Goal: Find specific page/section: Find specific page/section

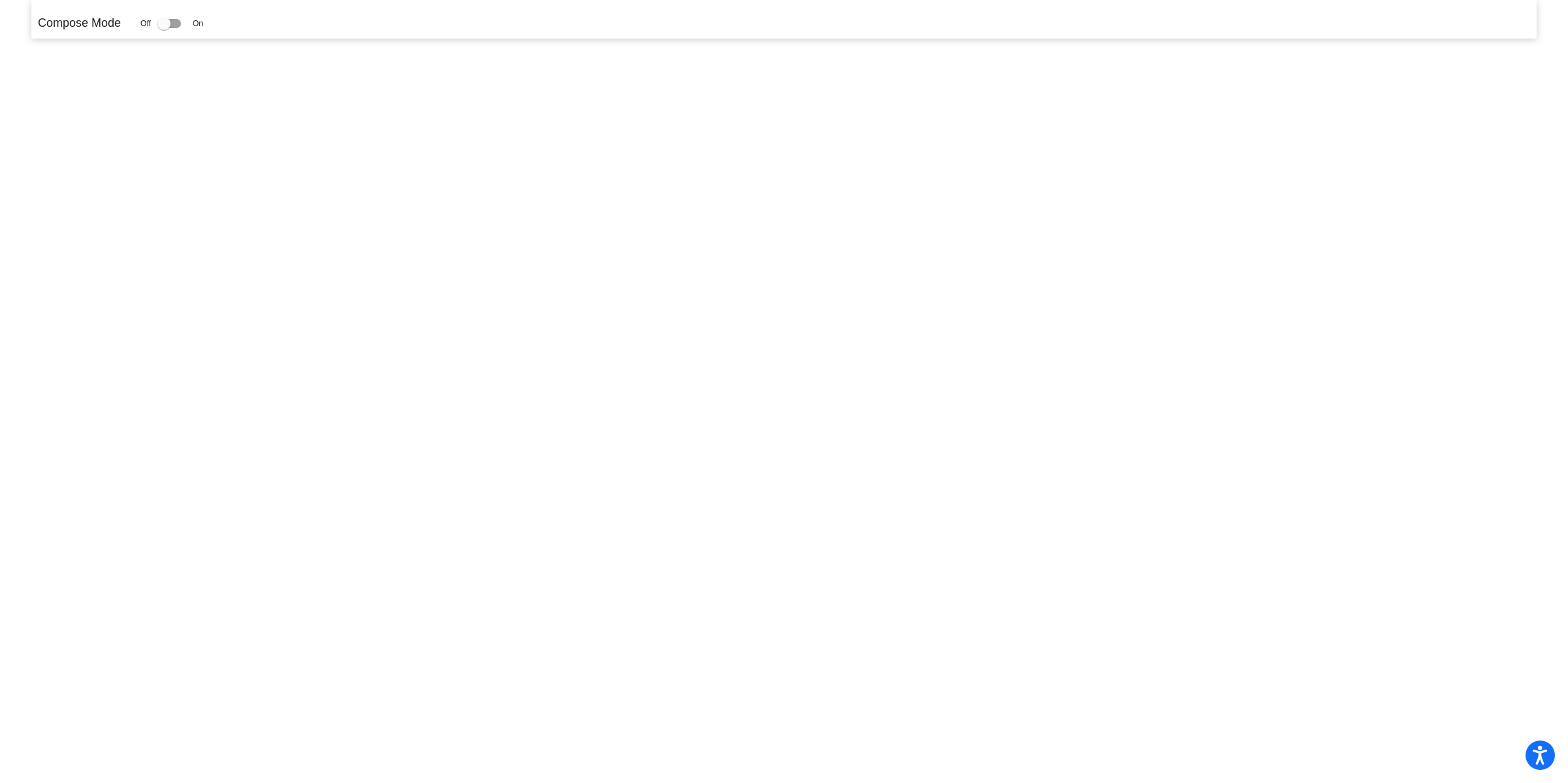
click at [86, 31] on p "Compose Mode" at bounding box center [79, 23] width 83 height 18
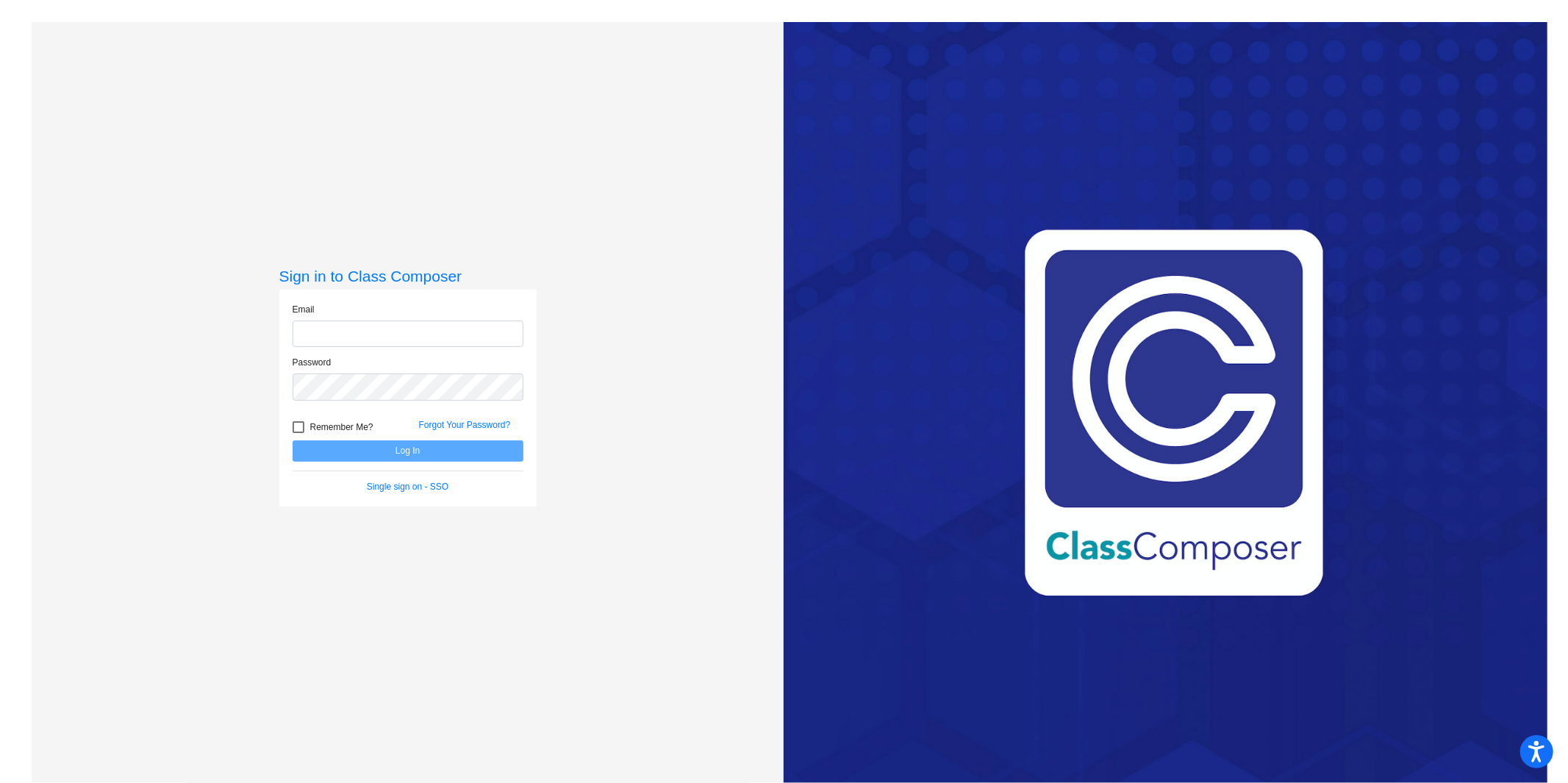
type input "[EMAIL_ADDRESS][DOMAIN_NAME]"
click at [382, 457] on button "Log In" at bounding box center [407, 451] width 231 height 21
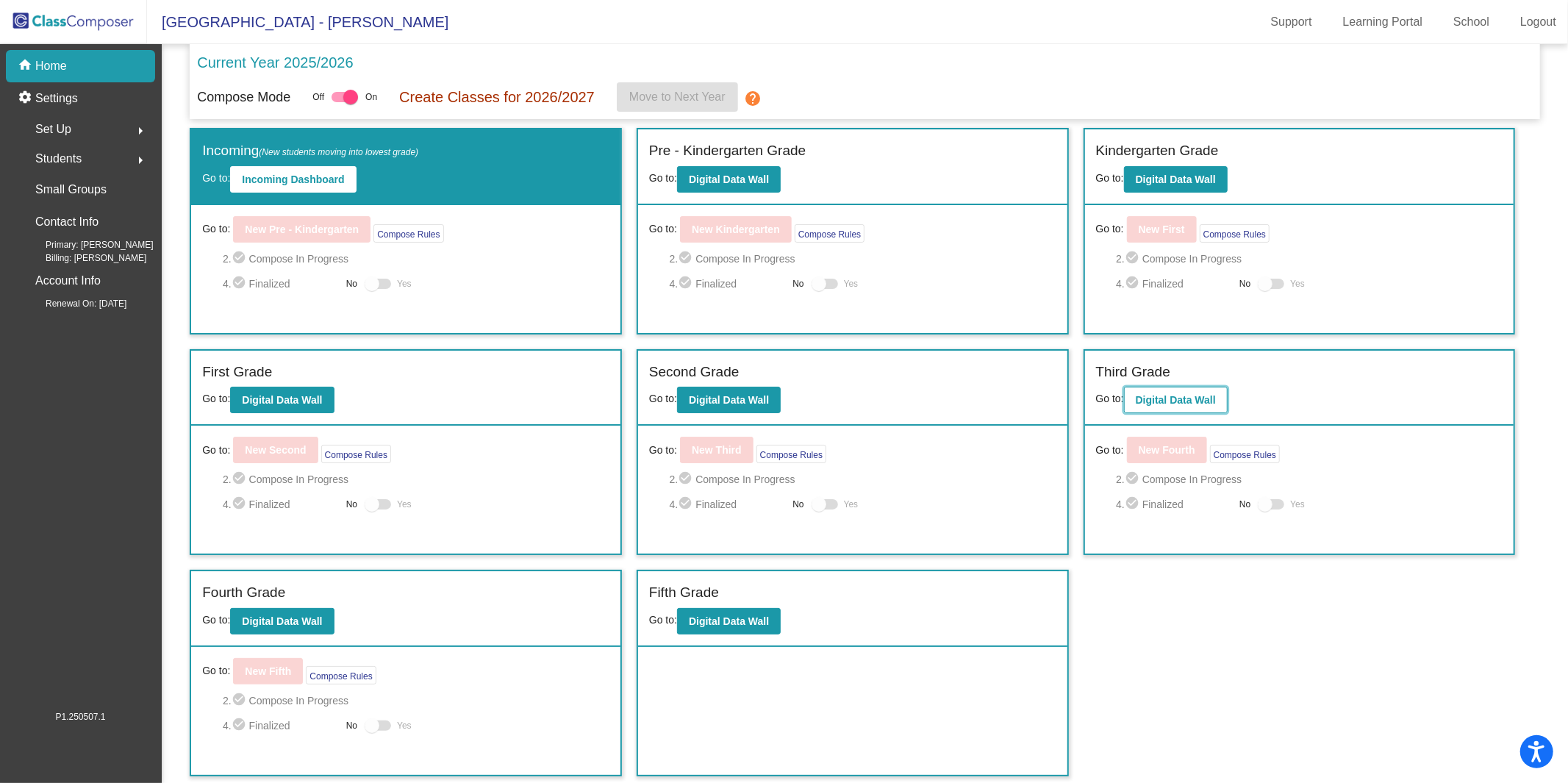
click at [1173, 404] on button "Digital Data Wall" at bounding box center [1176, 400] width 104 height 27
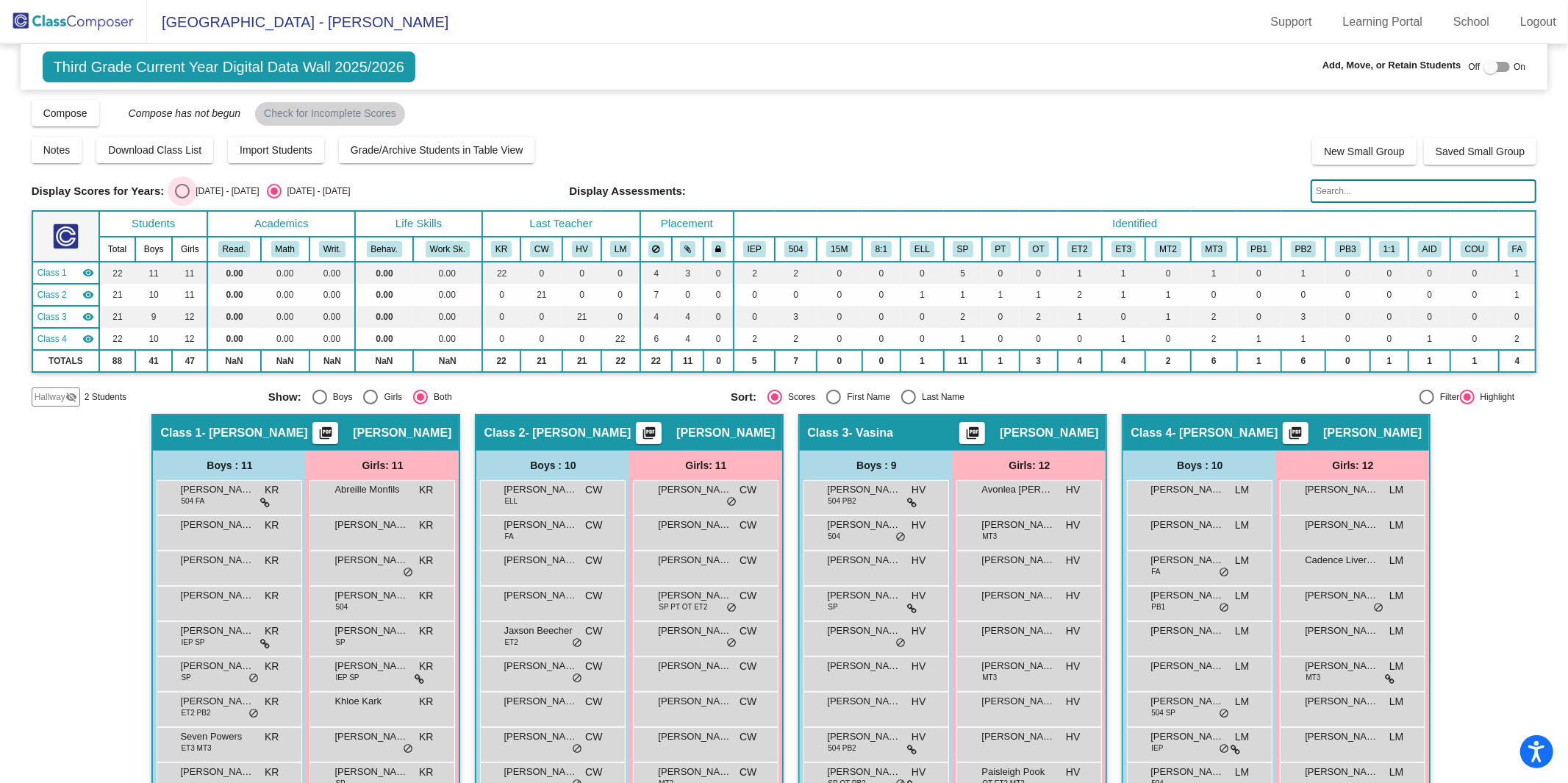
click at [228, 193] on div "2024 - 2025" at bounding box center [224, 191] width 69 height 13
click at [182, 199] on input "2024 - 2025" at bounding box center [182, 199] width 1 height 1
radio input "true"
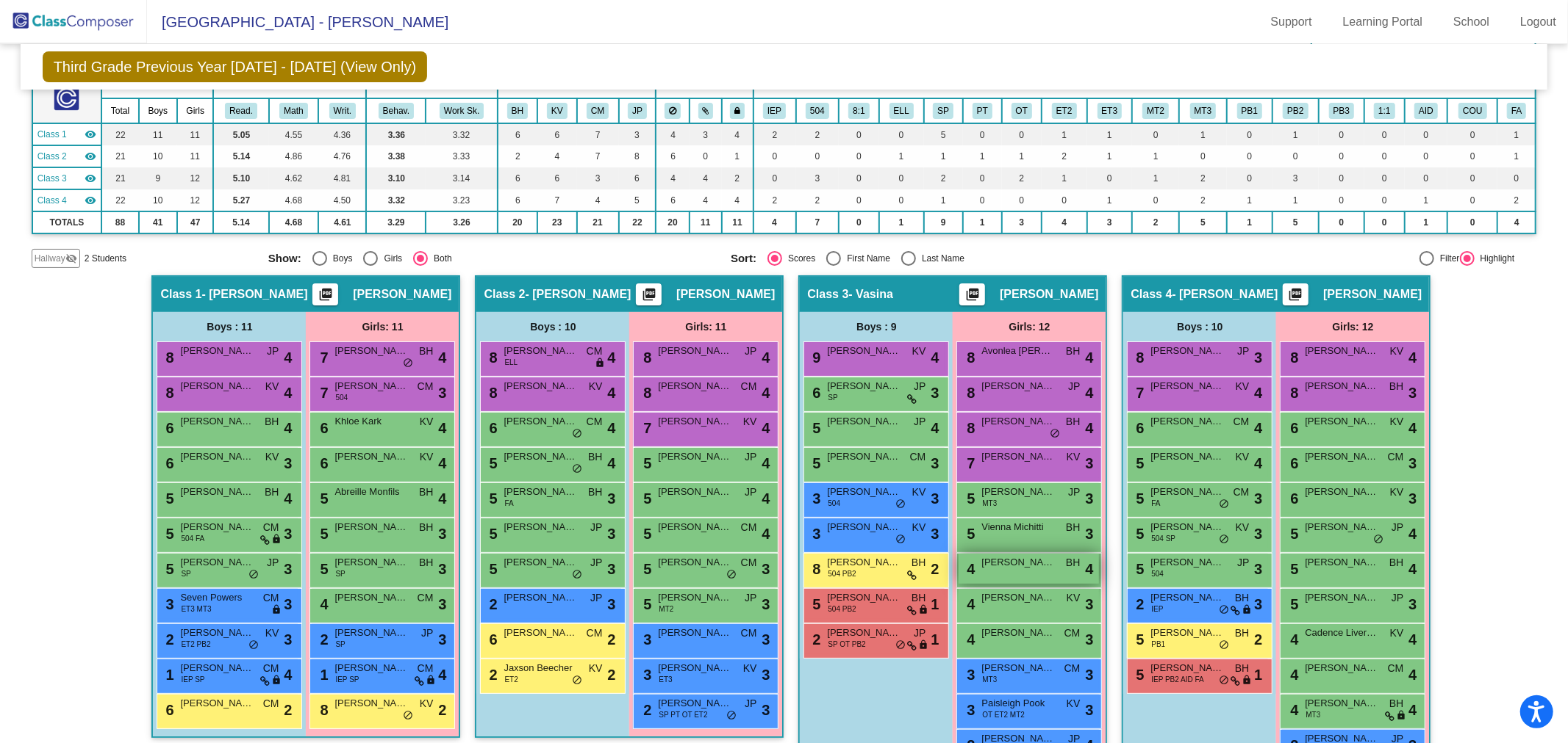
scroll to position [149, 0]
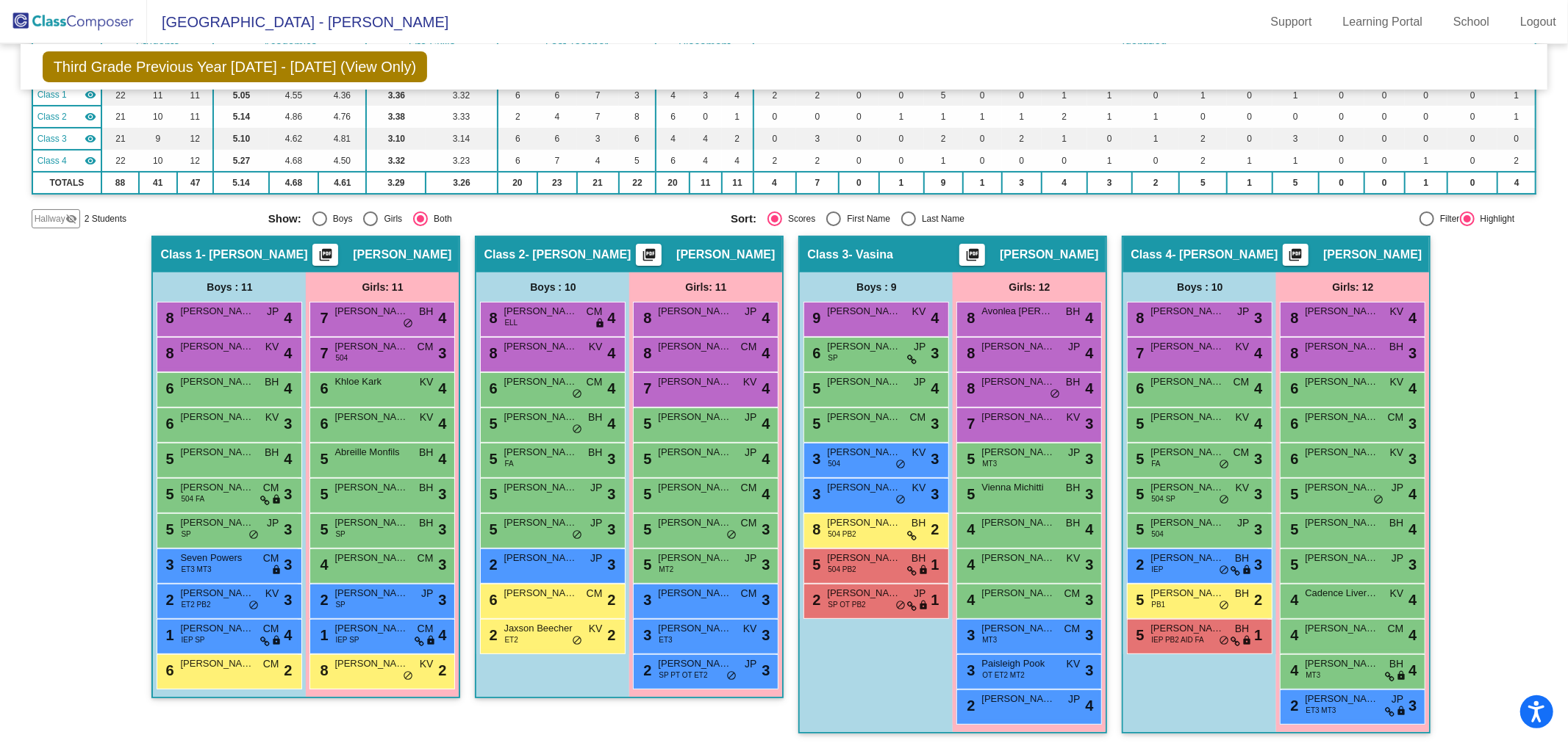
drag, startPoint x: 80, startPoint y: 27, endPoint x: 89, endPoint y: 27, distance: 9.0
click at [80, 27] on img at bounding box center [73, 21] width 147 height 43
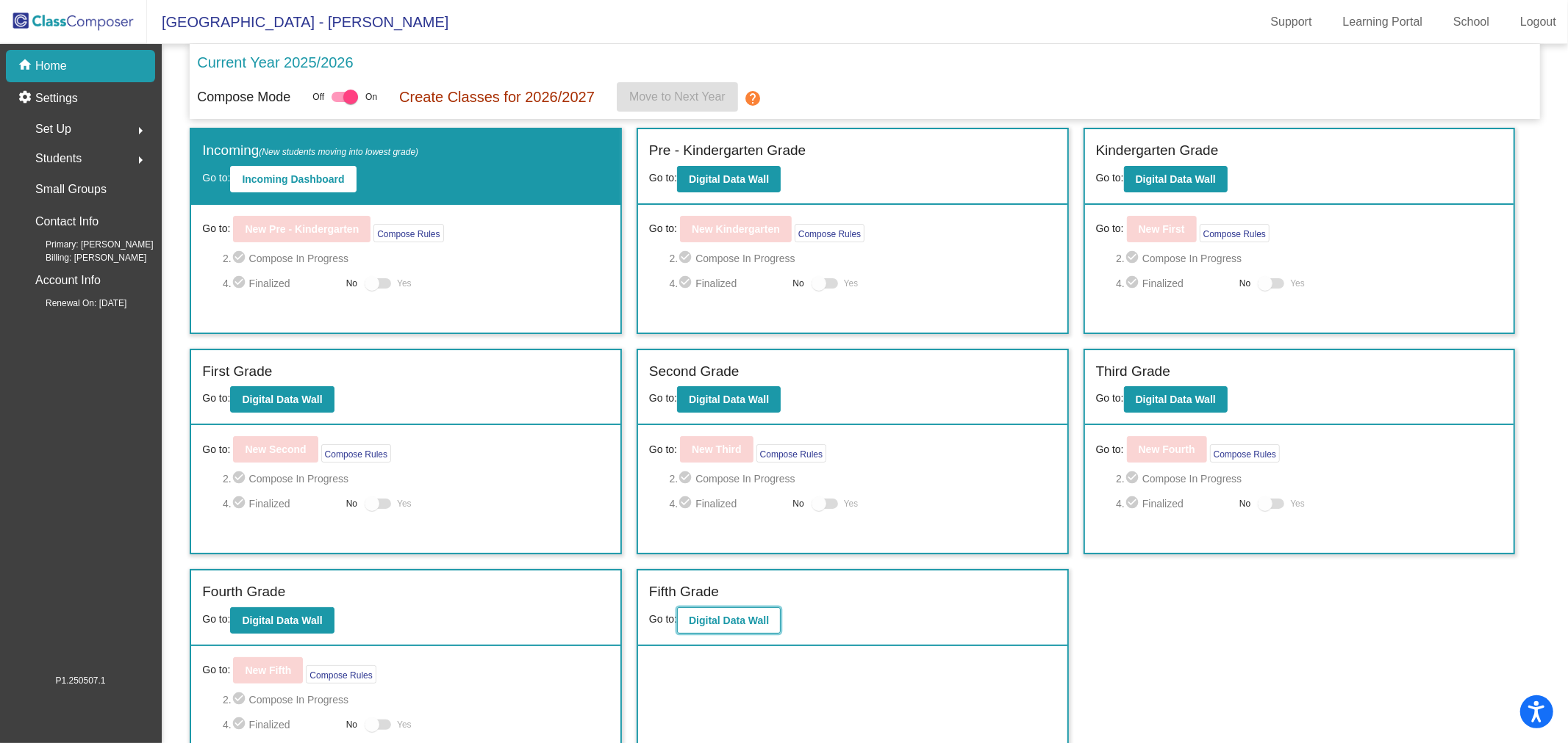
click at [743, 615] on b "Digital Data Wall" at bounding box center [728, 620] width 80 height 12
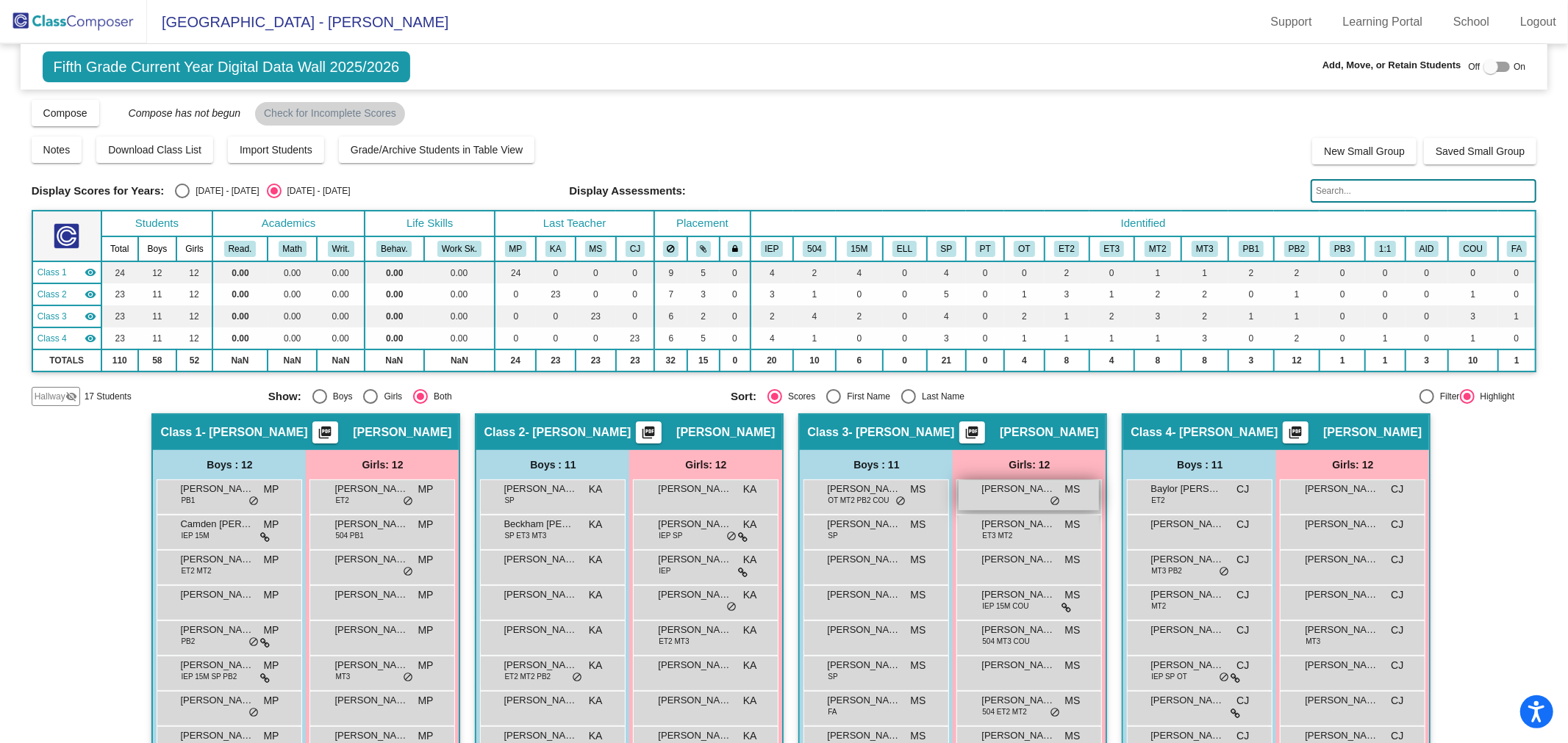
scroll to position [178, 0]
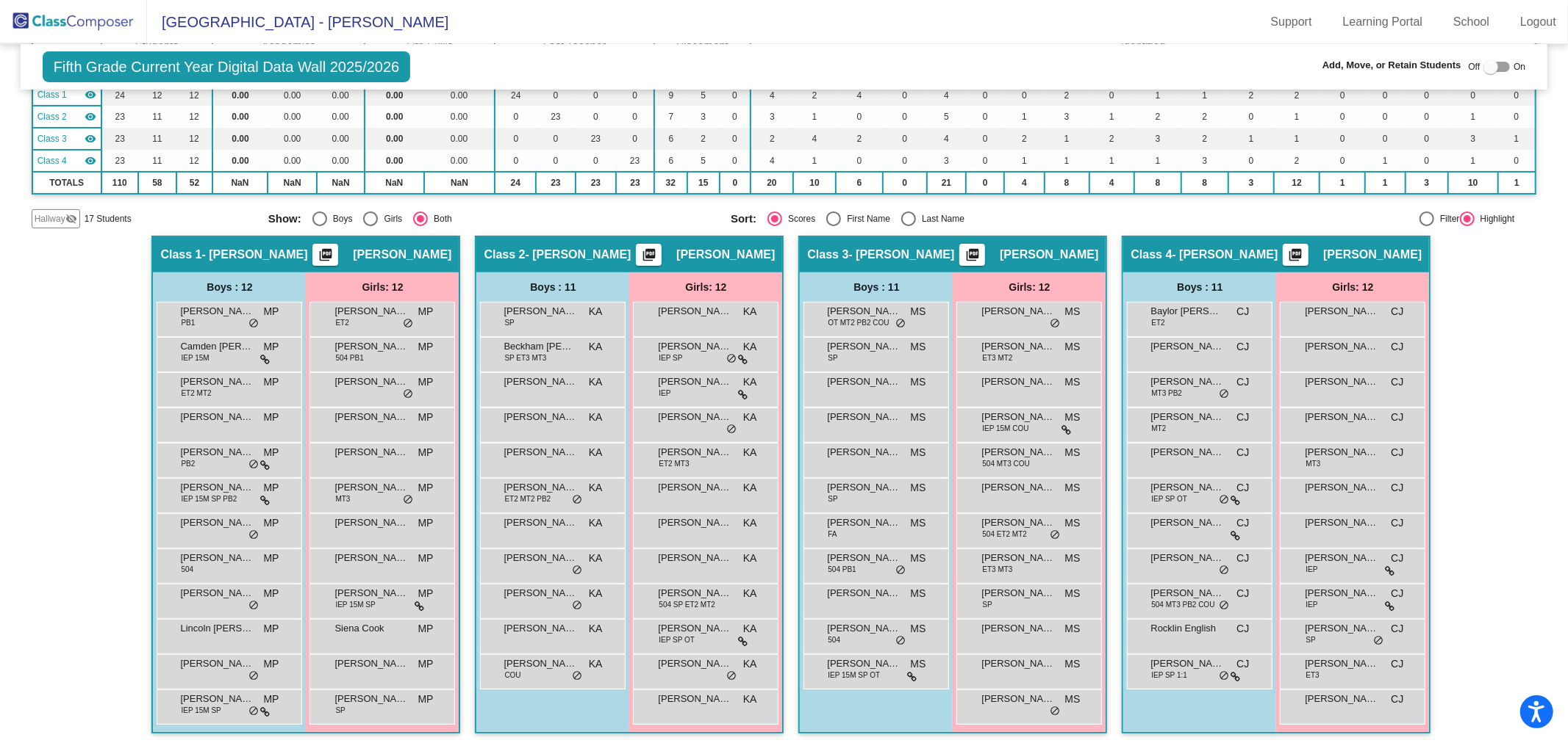
click at [332, 220] on div "Boys" at bounding box center [339, 219] width 26 height 13
click at [320, 226] on input "Boys" at bounding box center [319, 226] width 1 height 1
radio input "true"
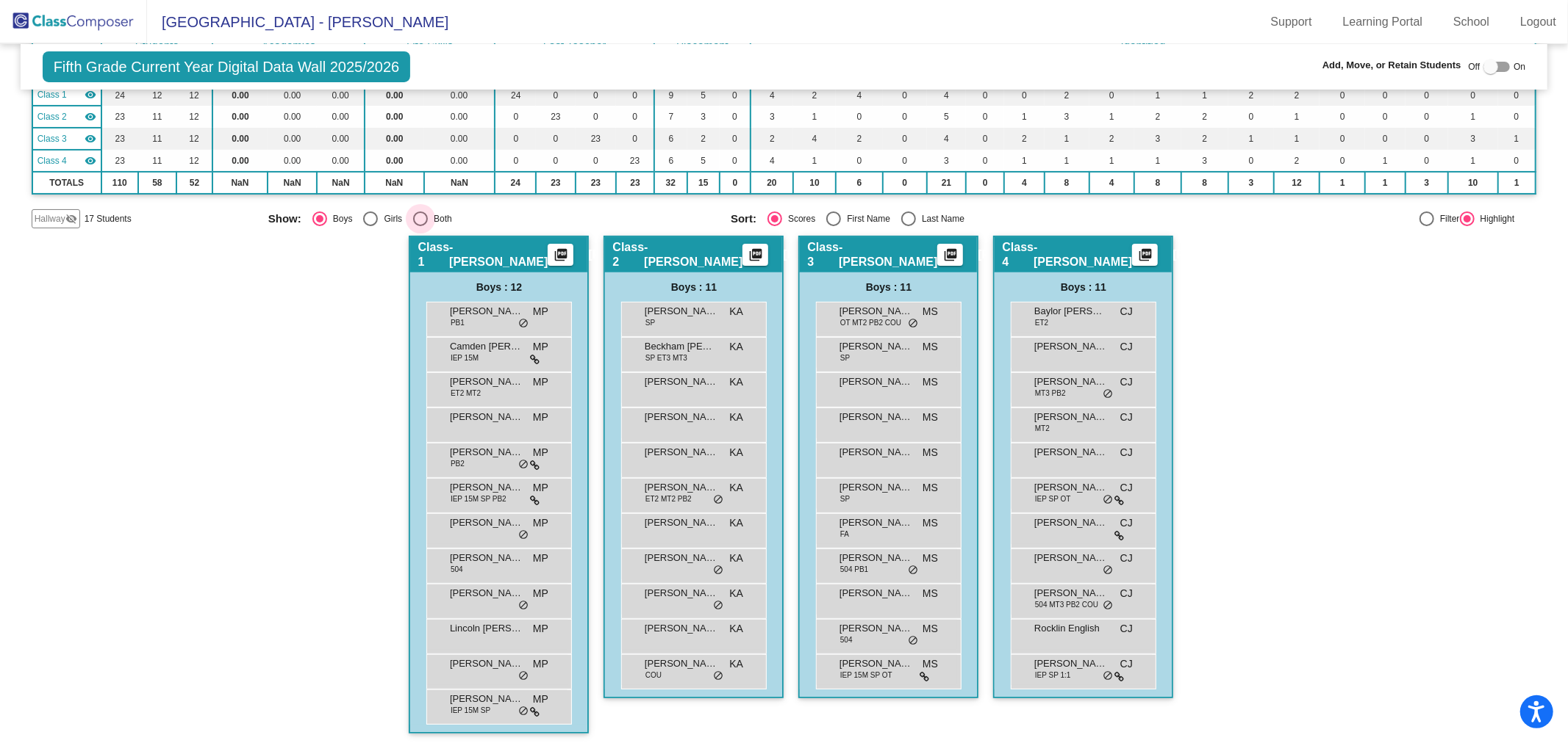
click at [413, 214] on div "Select an option" at bounding box center [420, 219] width 15 height 15
click at [420, 226] on input "Both" at bounding box center [420, 226] width 1 height 1
radio input "true"
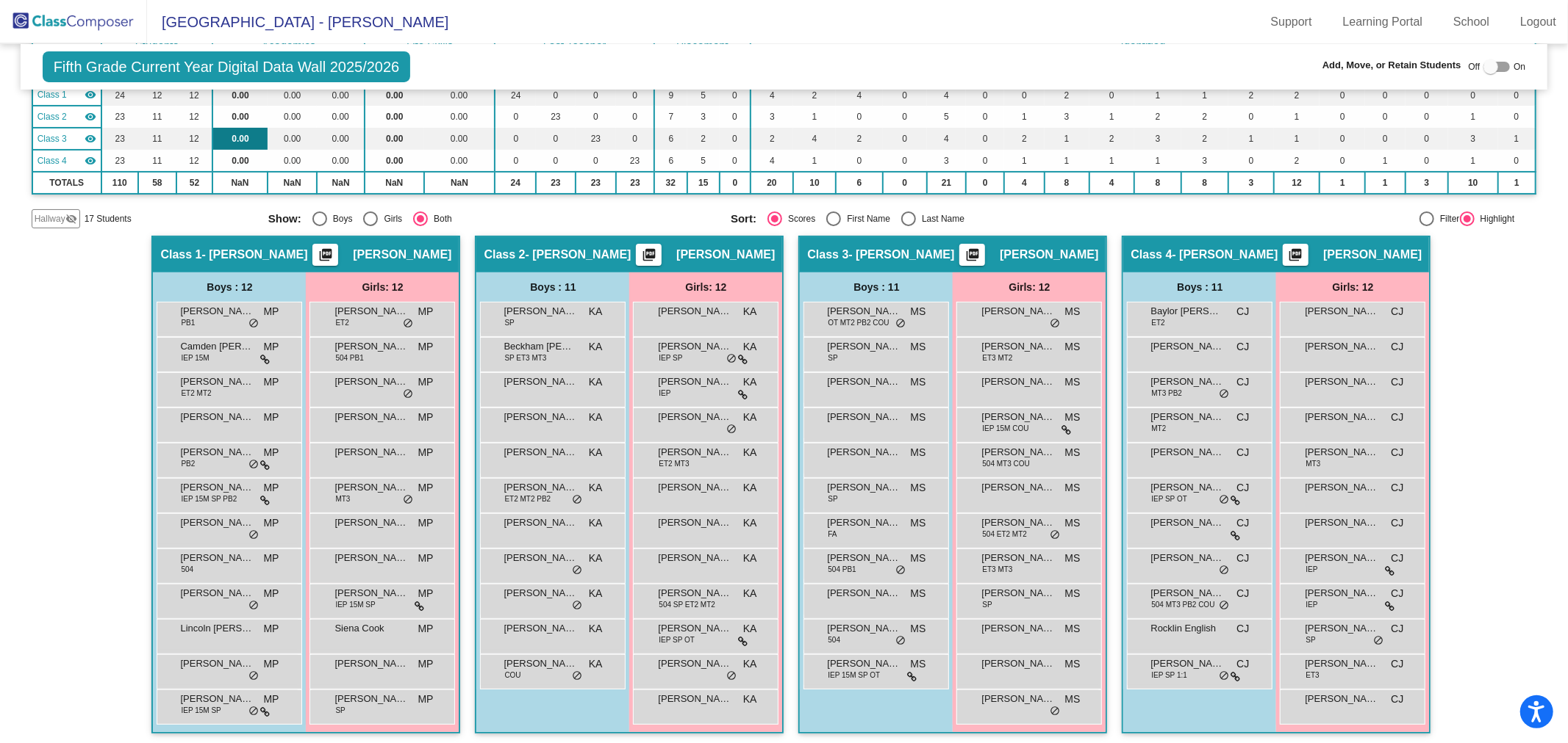
scroll to position [0, 0]
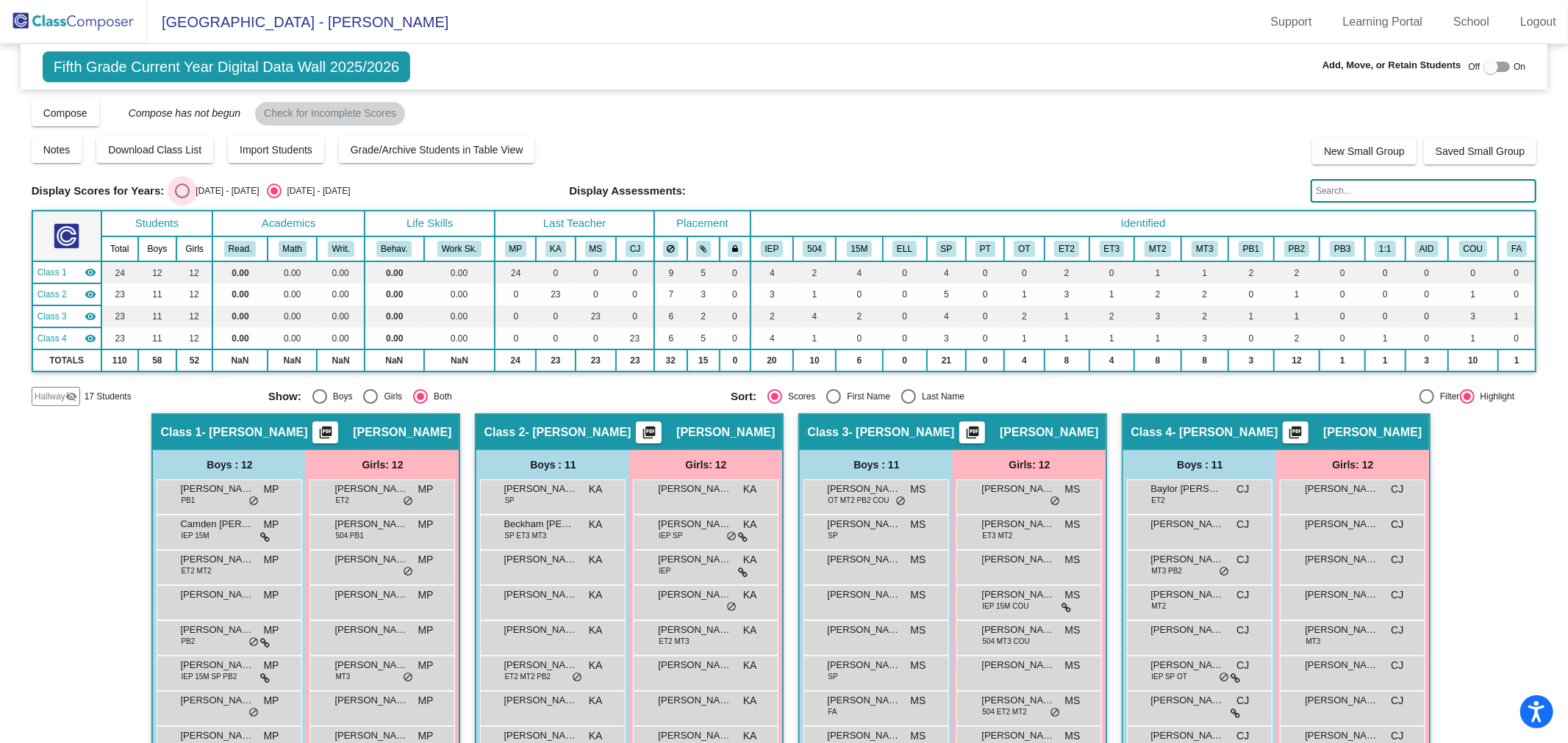
click at [221, 190] on div "2024 - 2025" at bounding box center [224, 190] width 69 height 13
click at [182, 198] on input "2024 - 2025" at bounding box center [182, 198] width 1 height 1
radio input "true"
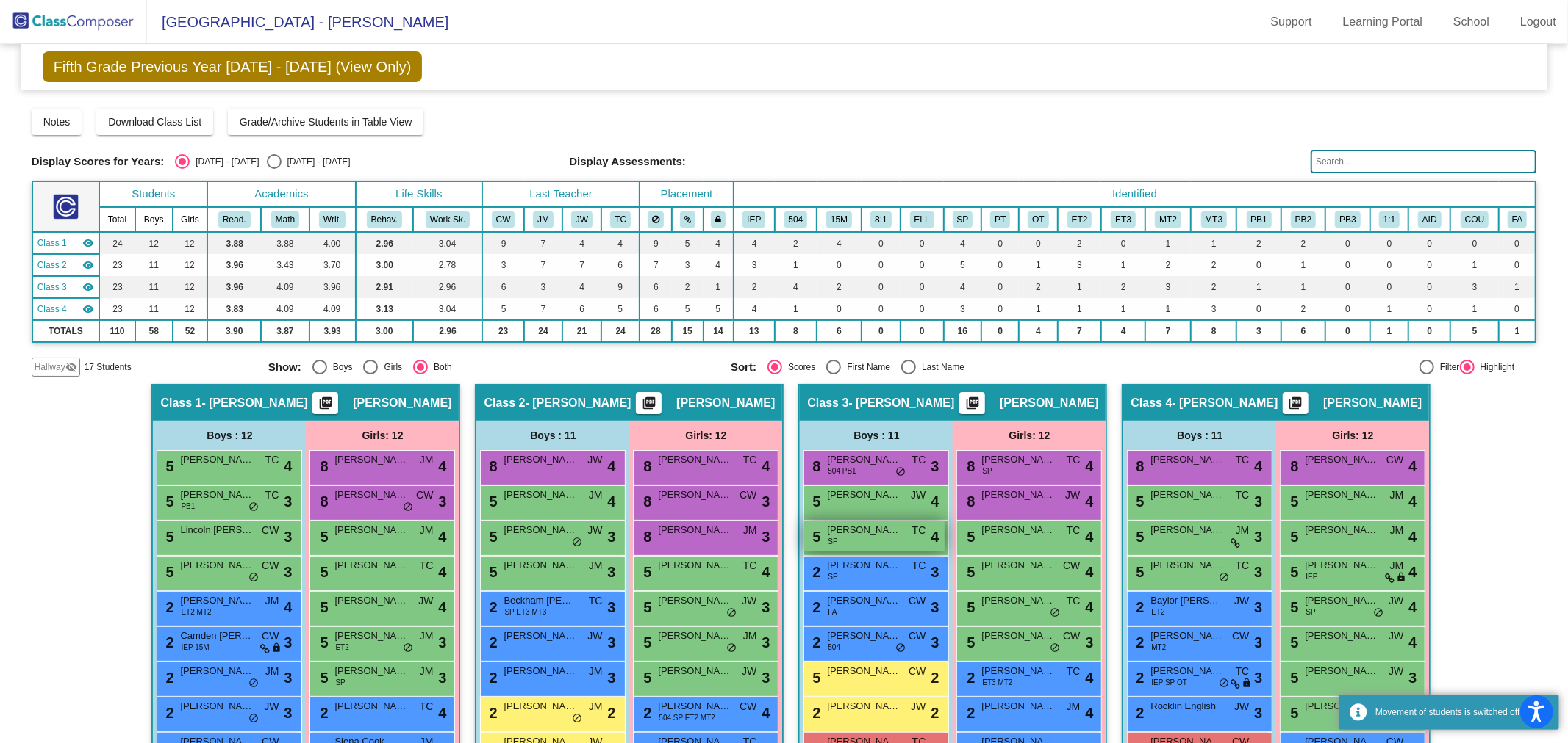
scroll to position [149, 0]
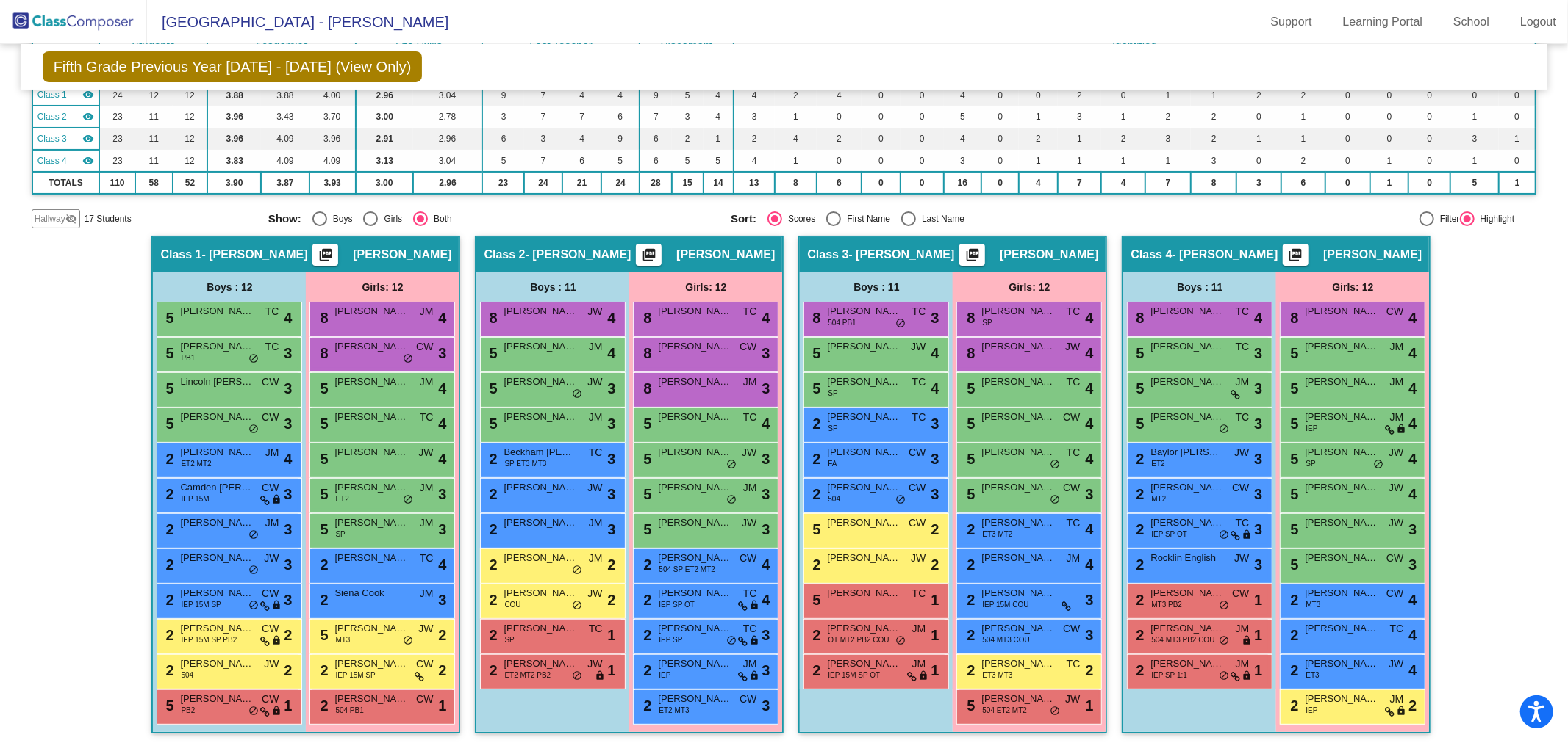
click at [46, 18] on img at bounding box center [73, 21] width 147 height 43
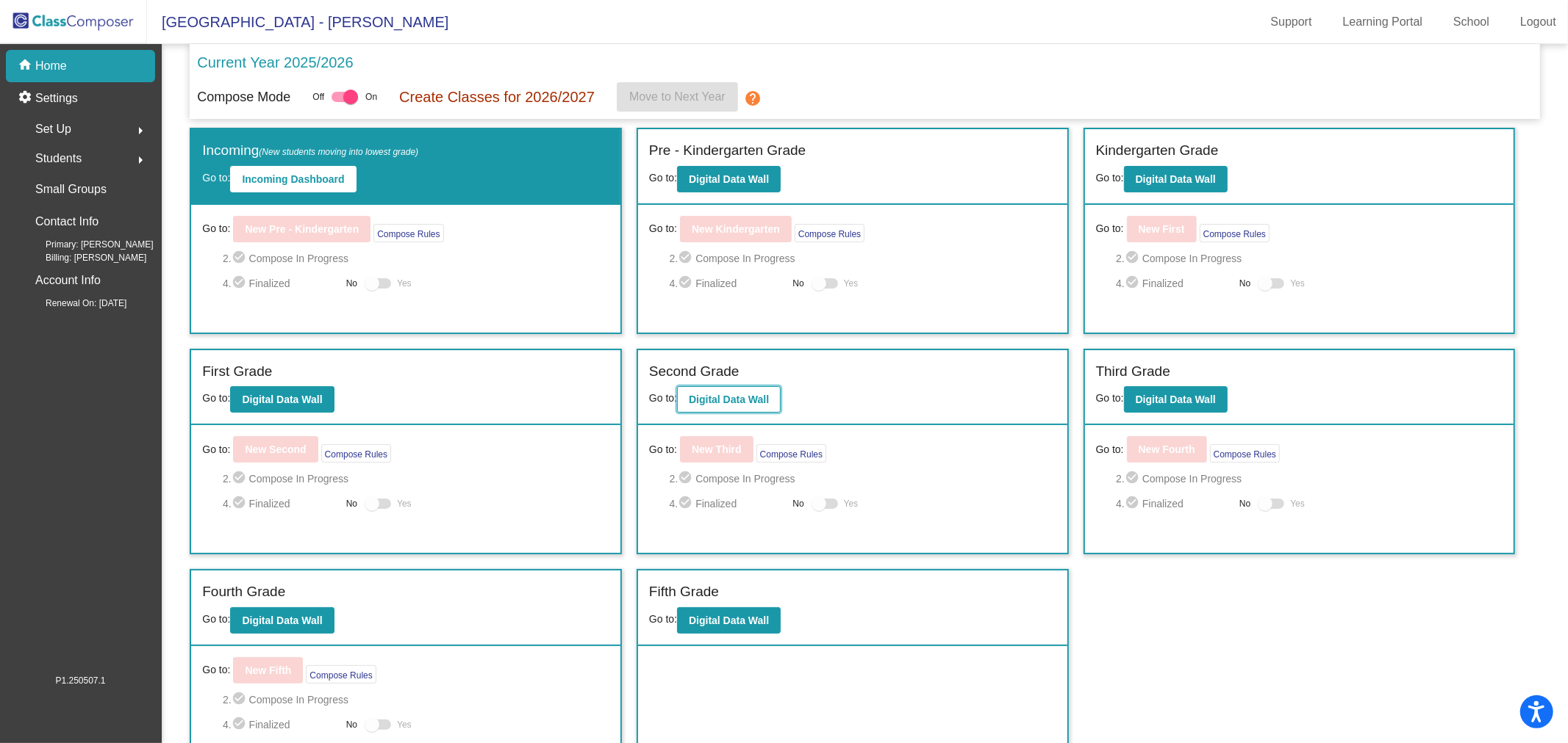
click at [737, 407] on button "Digital Data Wall" at bounding box center [729, 400] width 104 height 27
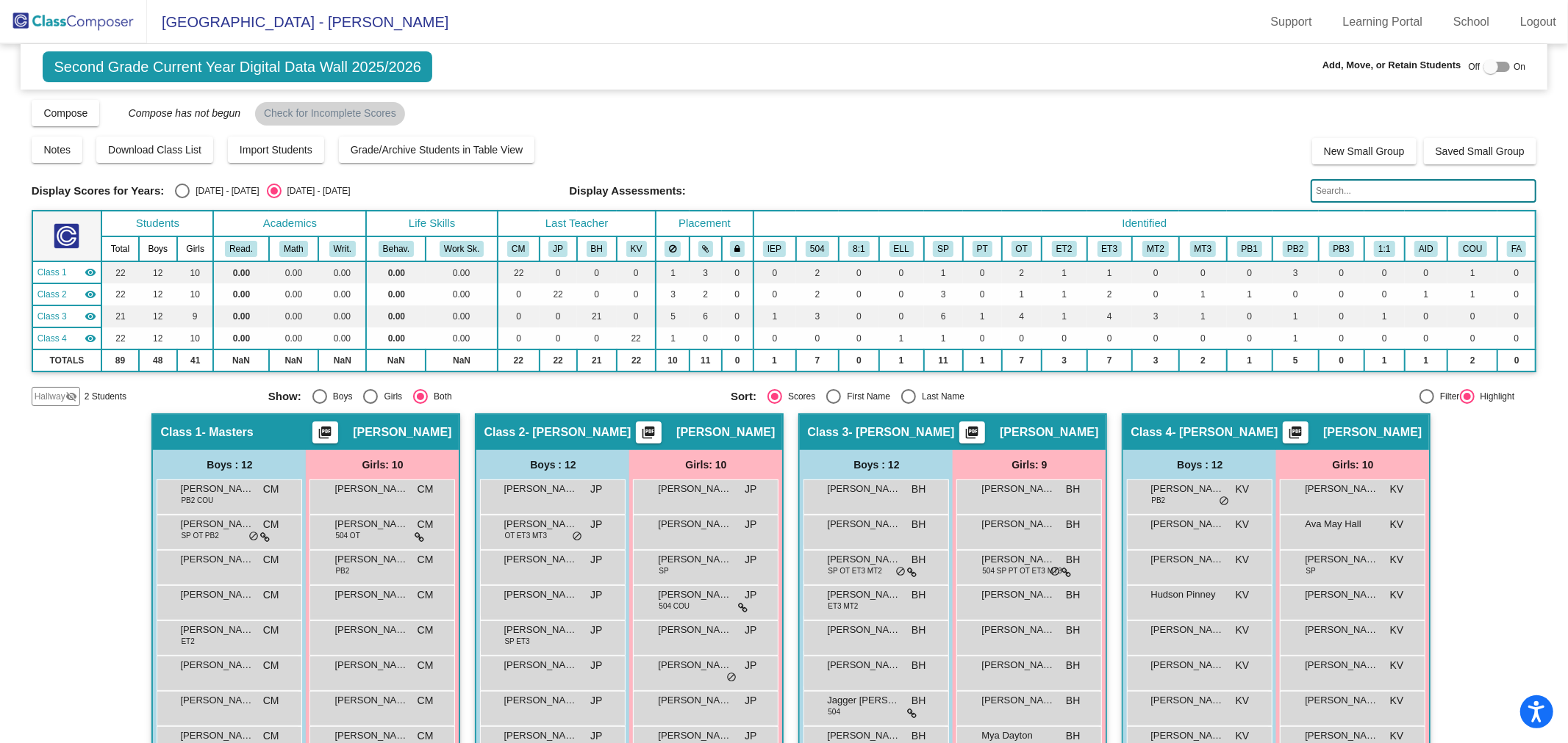
click at [183, 195] on div "Select an option" at bounding box center [182, 190] width 15 height 15
click at [182, 198] on input "2024 - 2025" at bounding box center [182, 198] width 1 height 1
radio input "true"
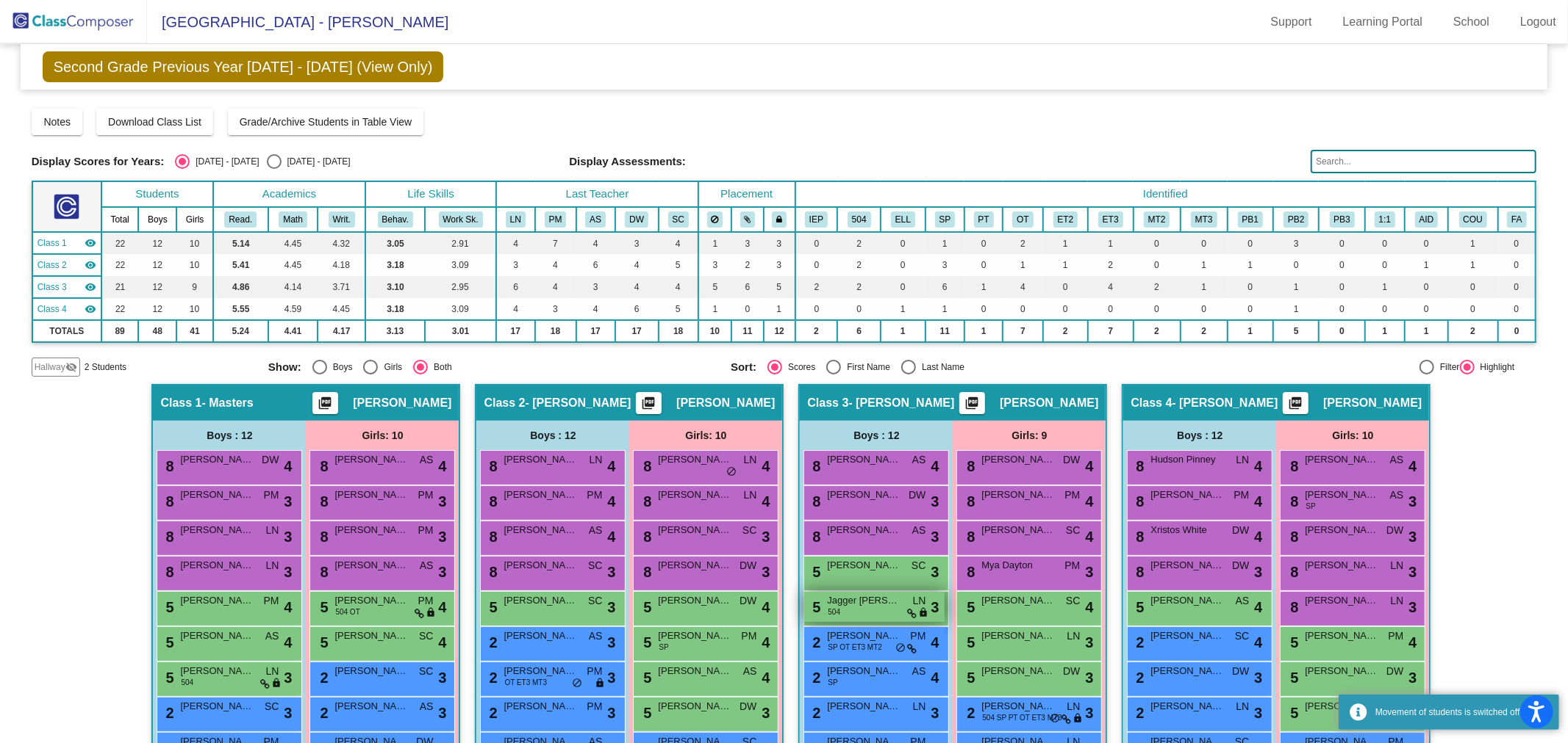
scroll to position [149, 0]
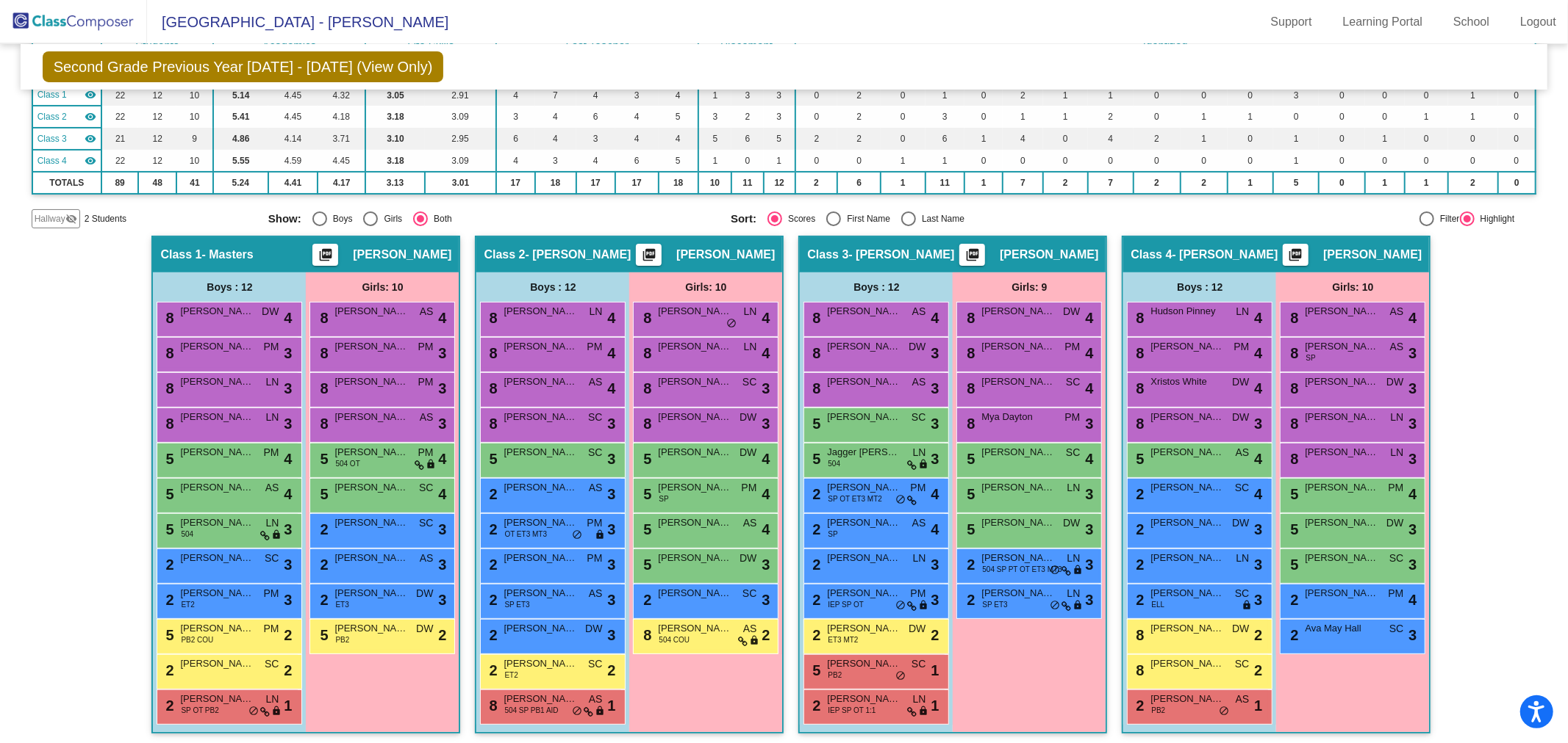
click at [94, 28] on img at bounding box center [73, 21] width 147 height 43
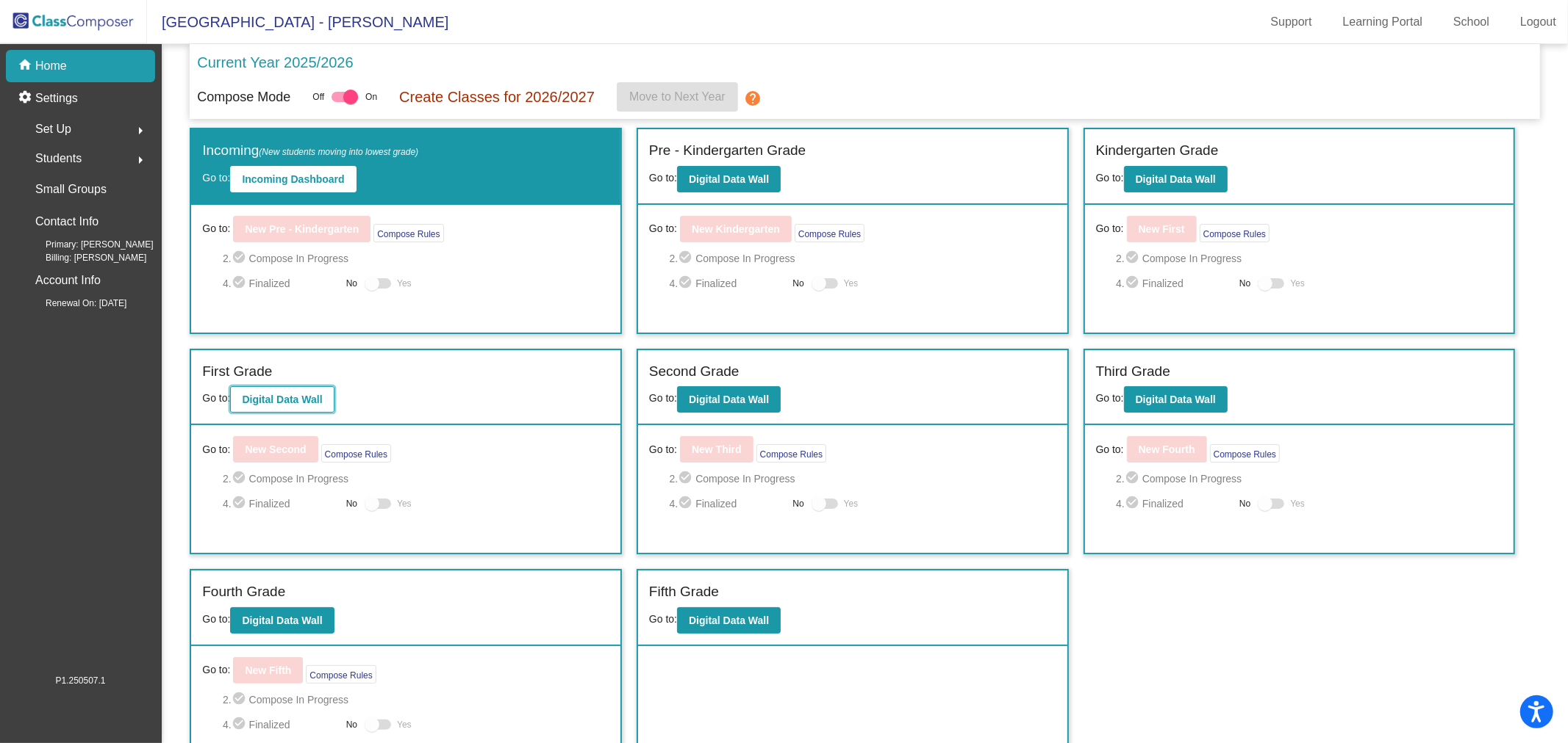
click at [317, 387] on button "Digital Data Wall" at bounding box center [282, 400] width 104 height 27
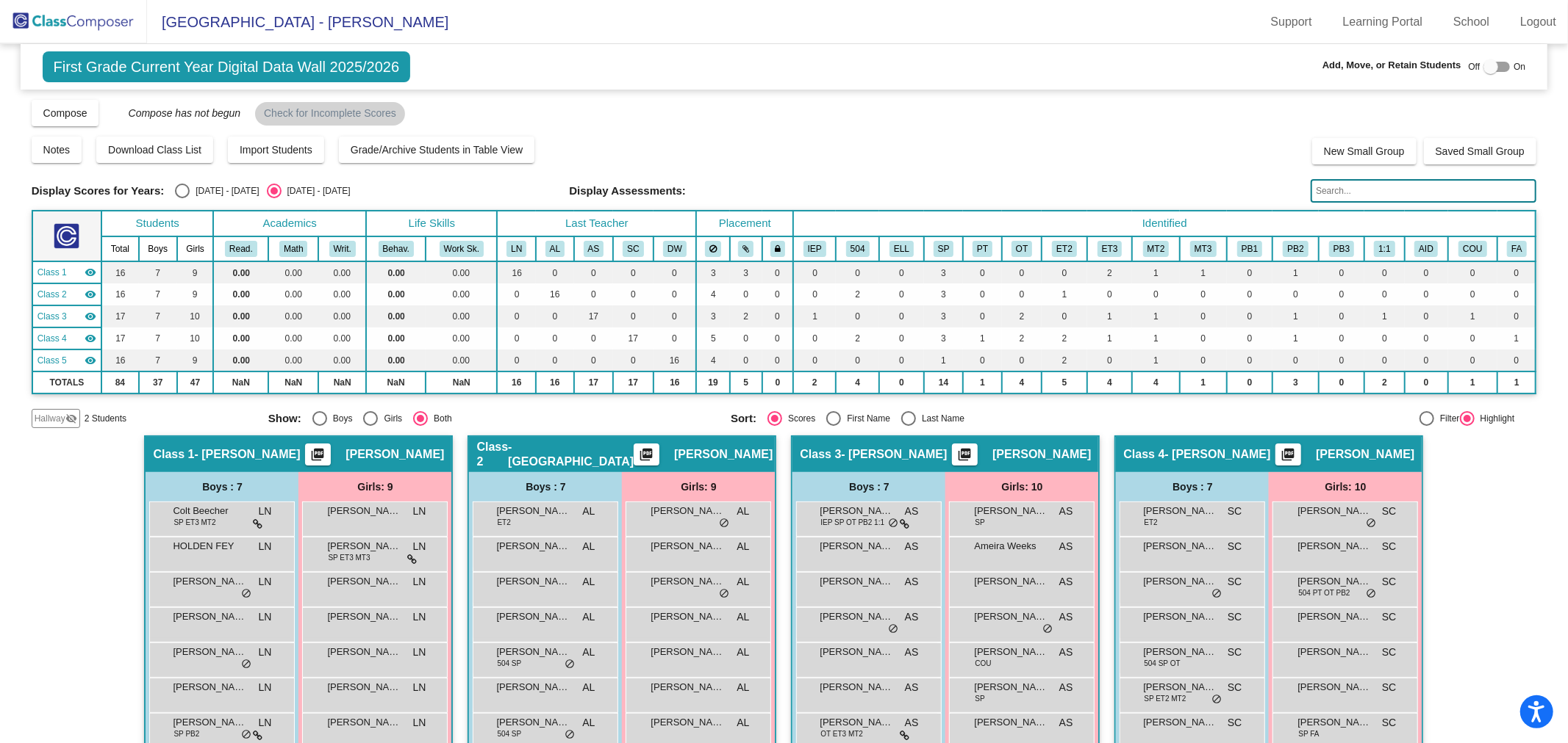
scroll to position [82, 0]
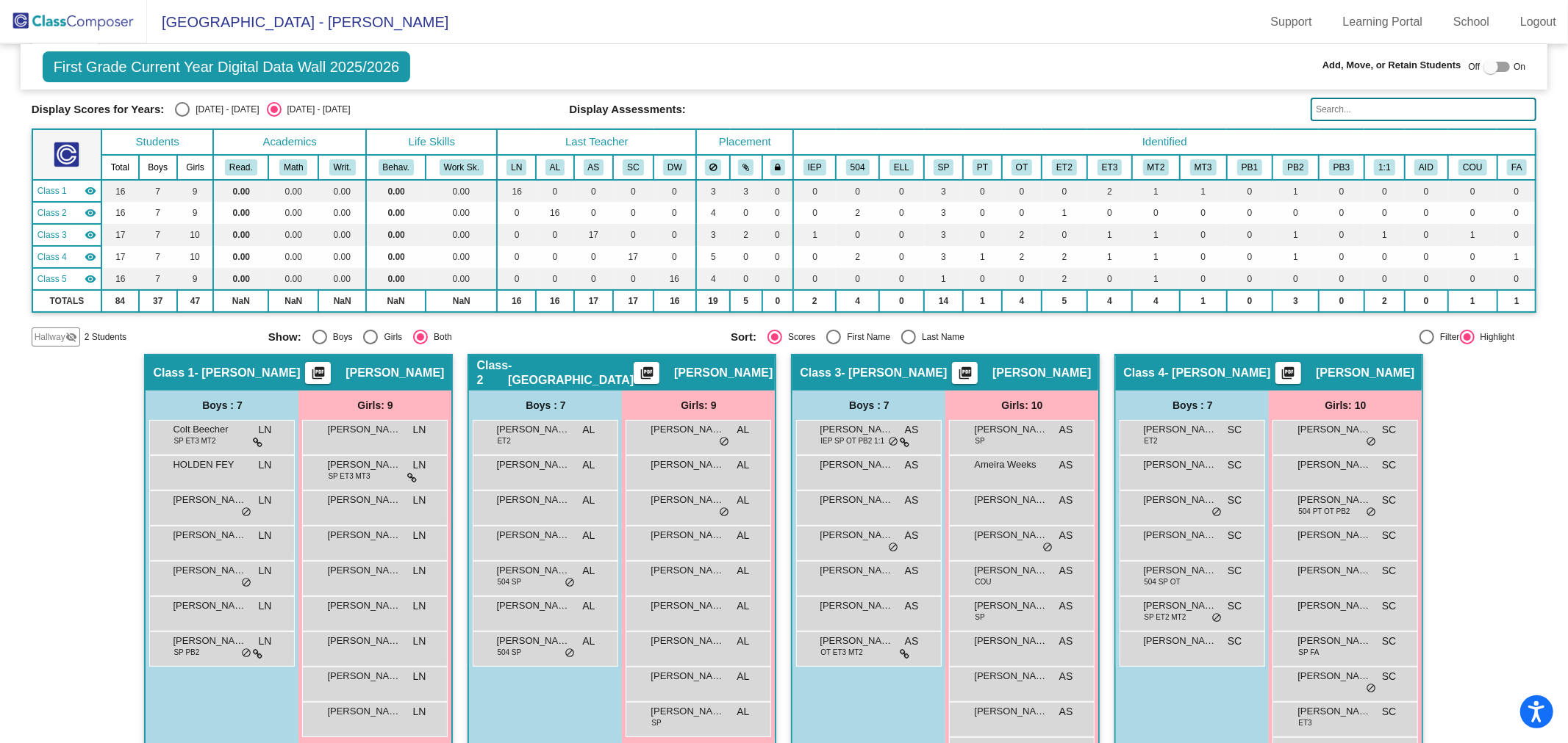
click at [226, 109] on div "2024 - 2025" at bounding box center [224, 109] width 69 height 13
click at [182, 116] on input "2024 - 2025" at bounding box center [182, 116] width 1 height 1
radio input "true"
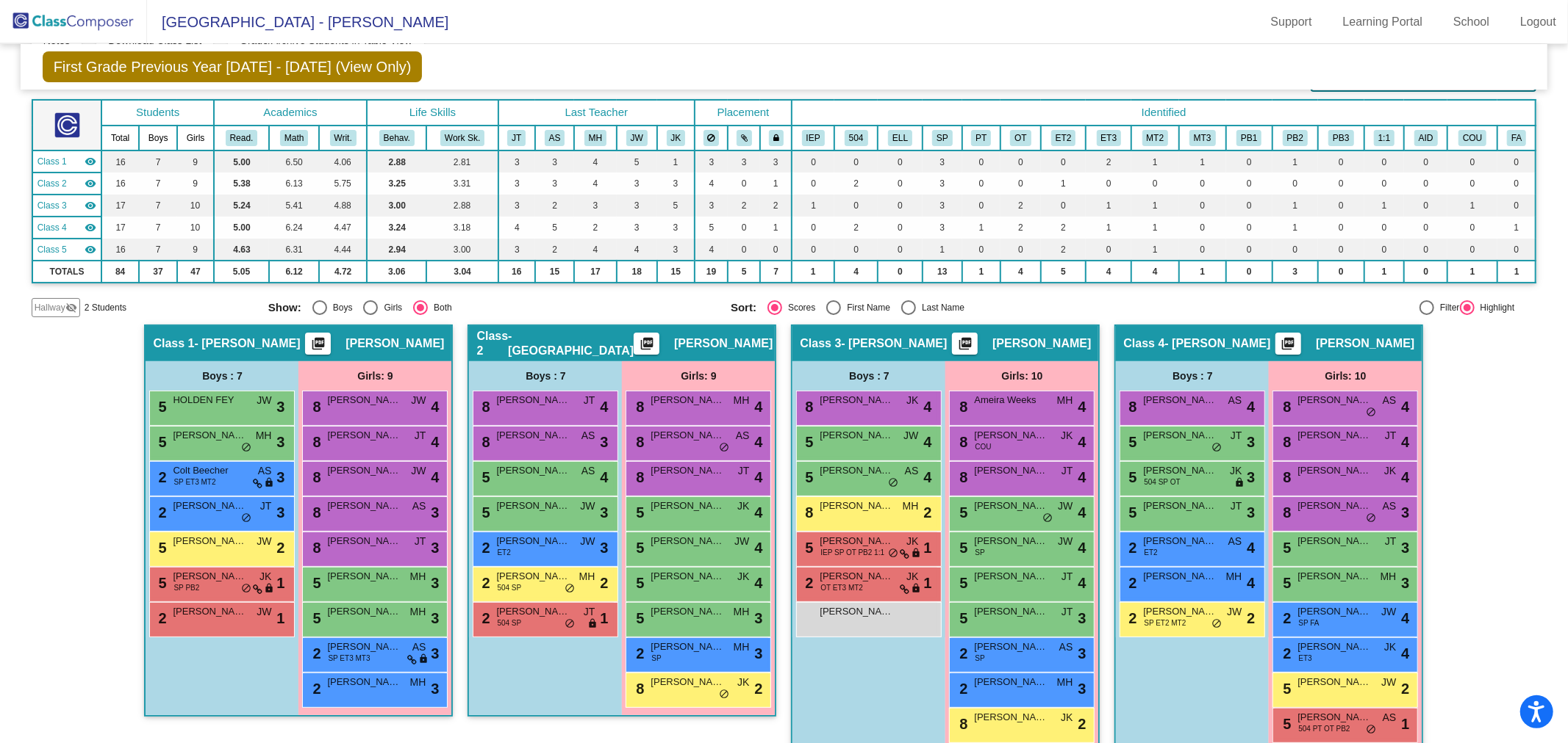
click at [83, 27] on img at bounding box center [73, 21] width 147 height 43
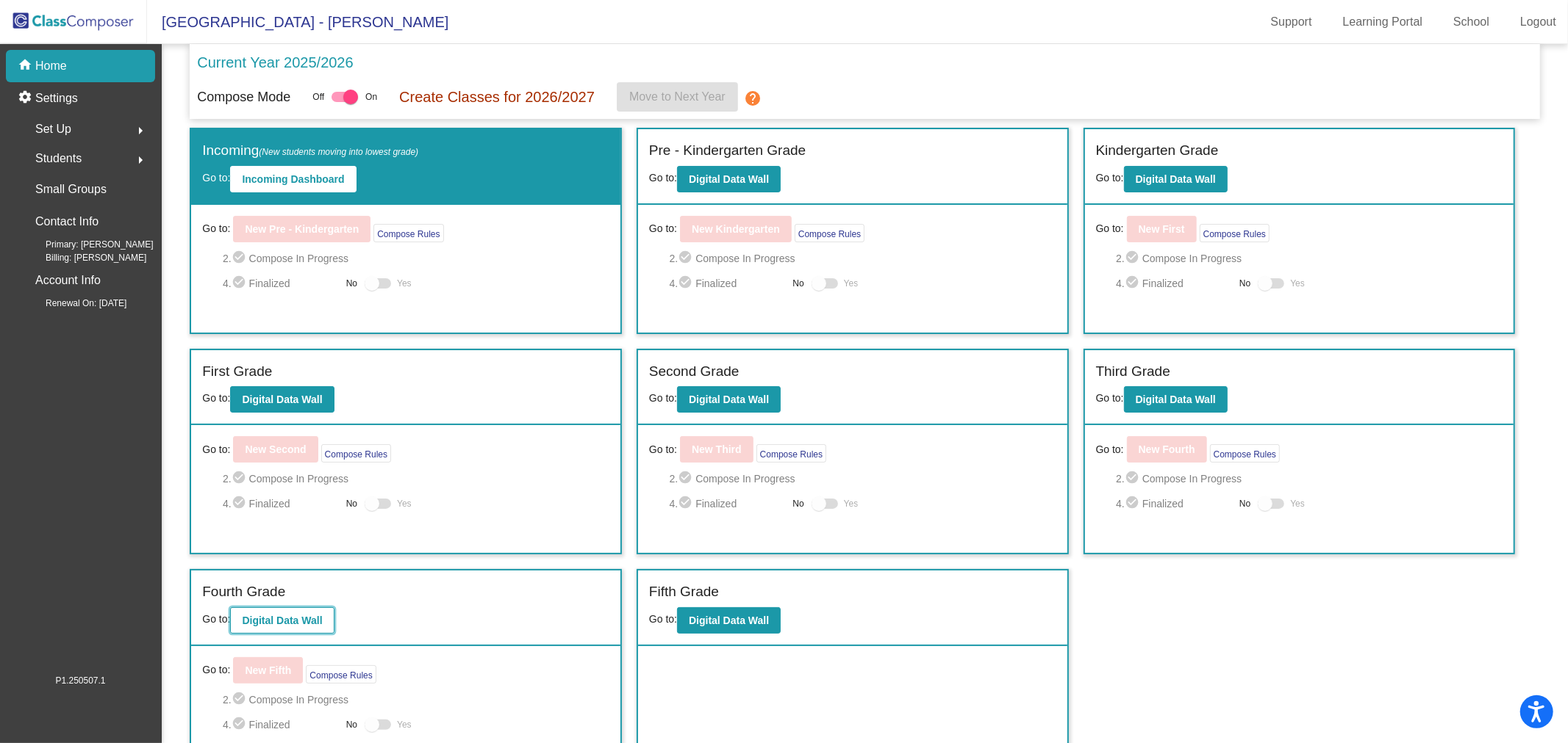
click at [307, 620] on b "Digital Data Wall" at bounding box center [282, 620] width 80 height 12
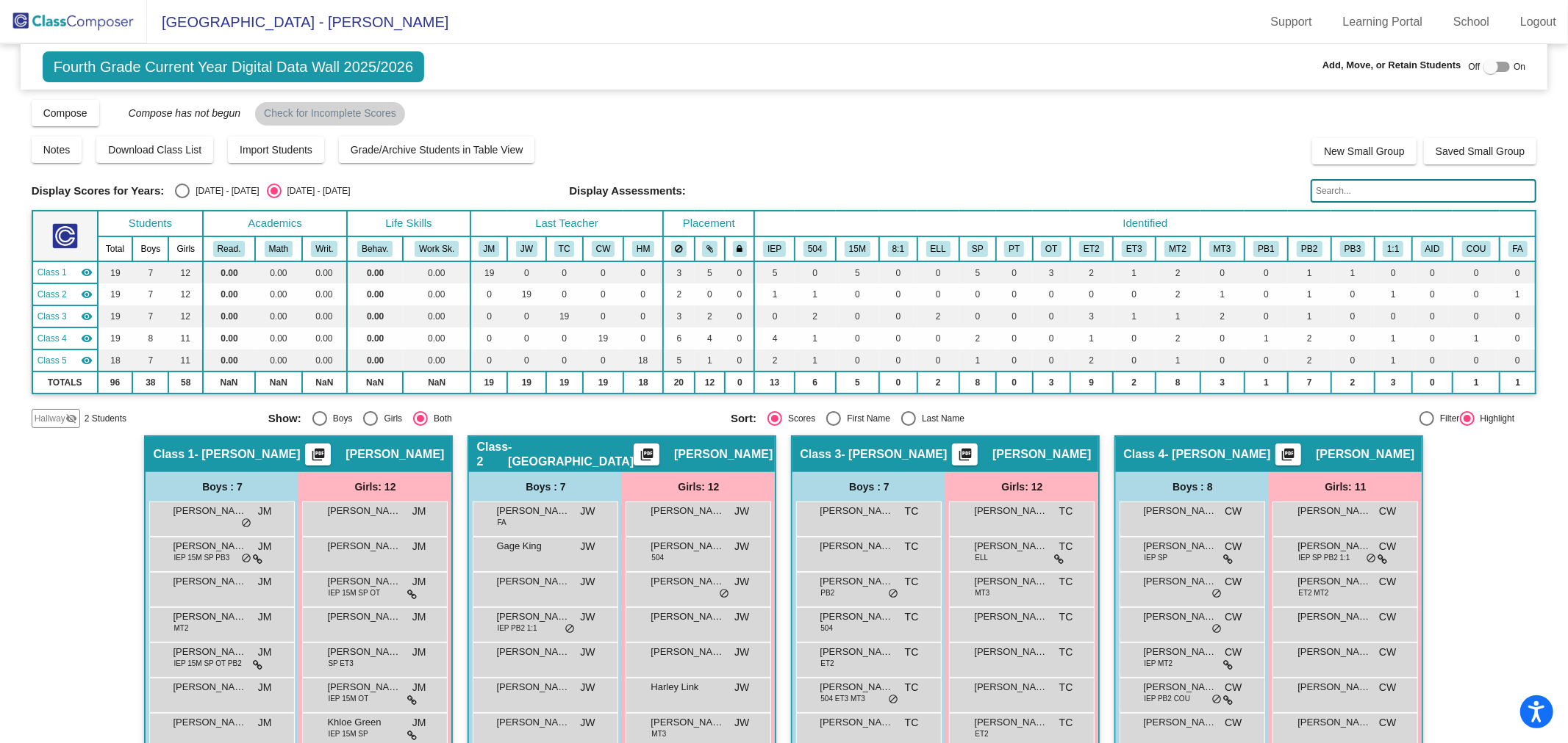
click at [61, 27] on img at bounding box center [73, 21] width 147 height 43
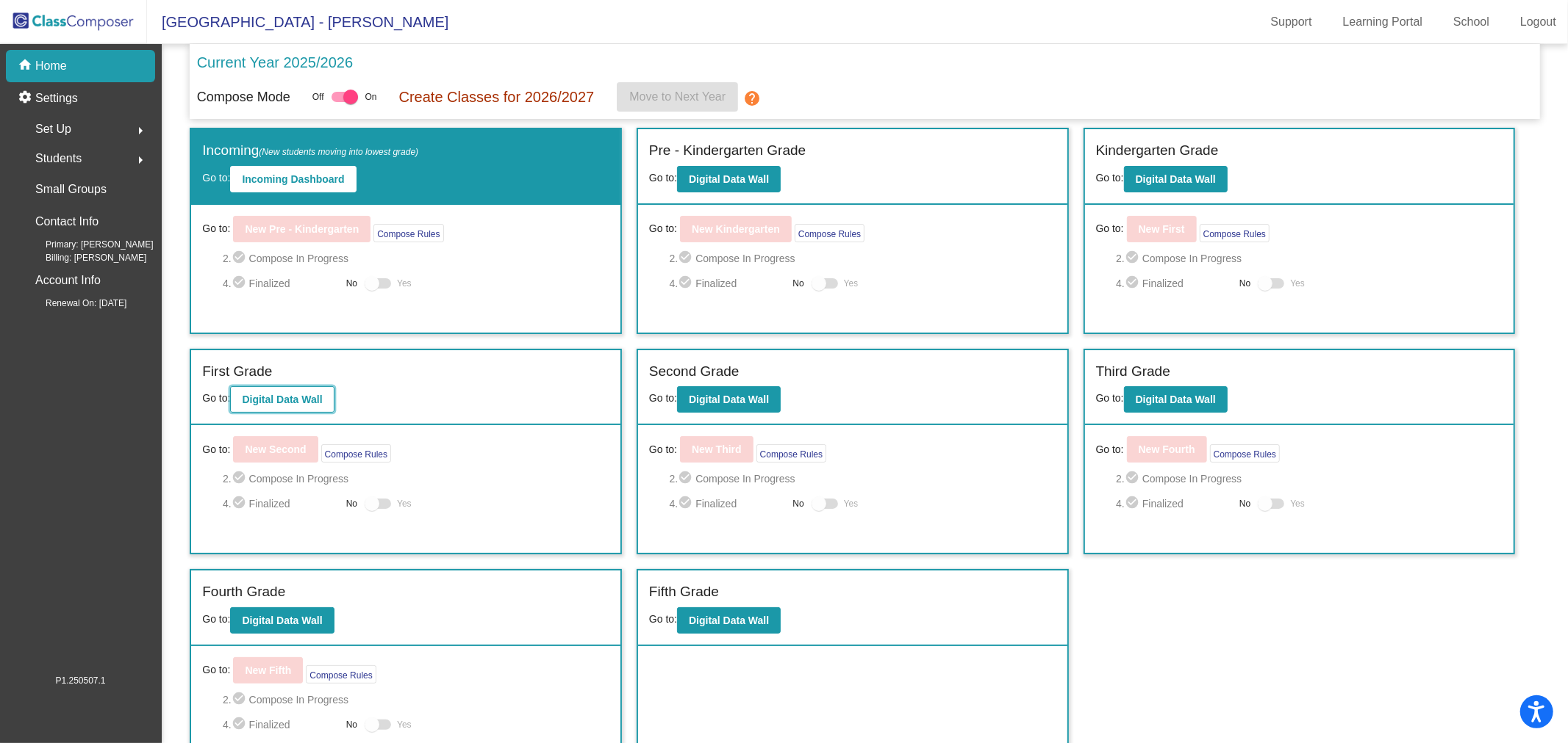
click at [324, 405] on button "Digital Data Wall" at bounding box center [282, 400] width 104 height 27
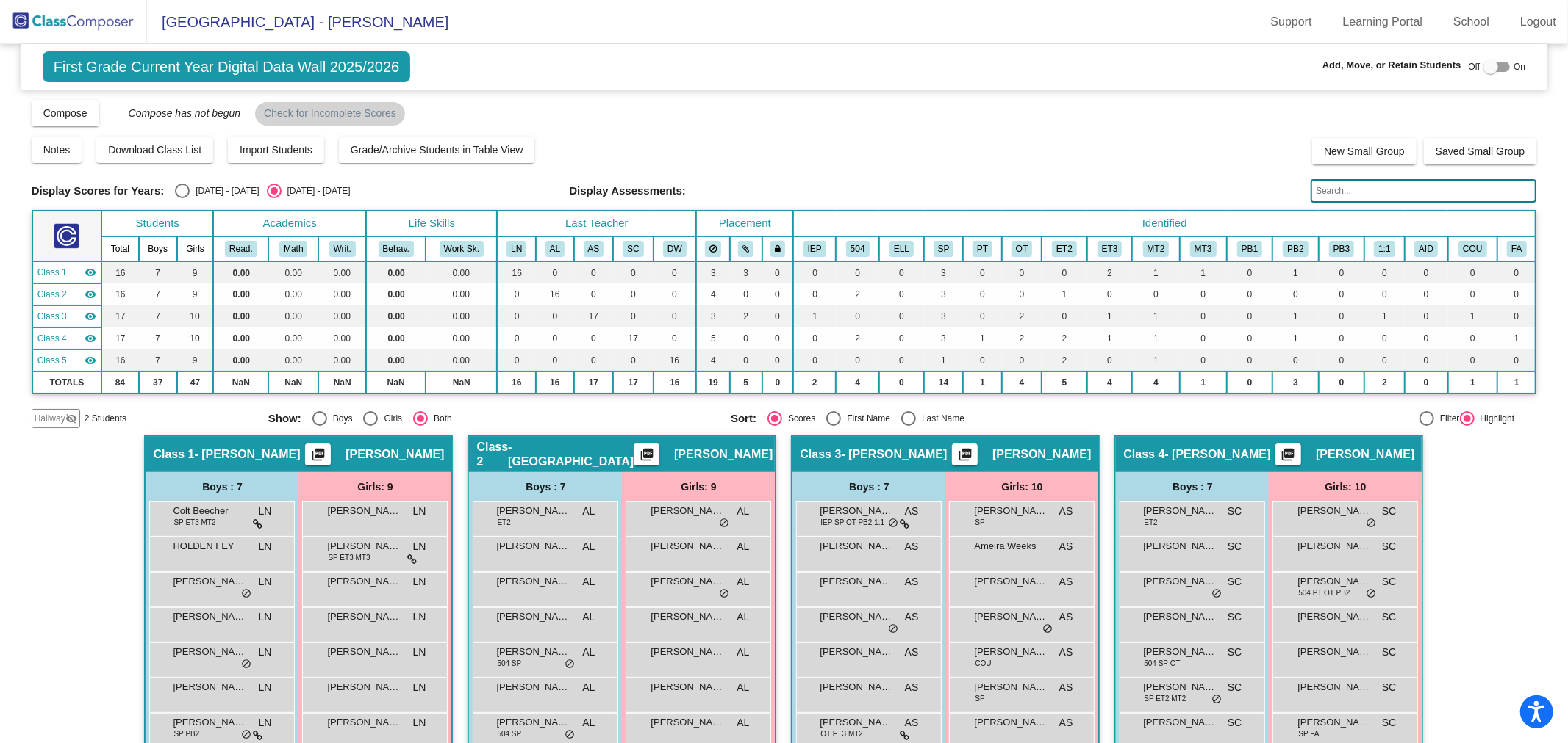
click at [107, 17] on img at bounding box center [73, 21] width 147 height 43
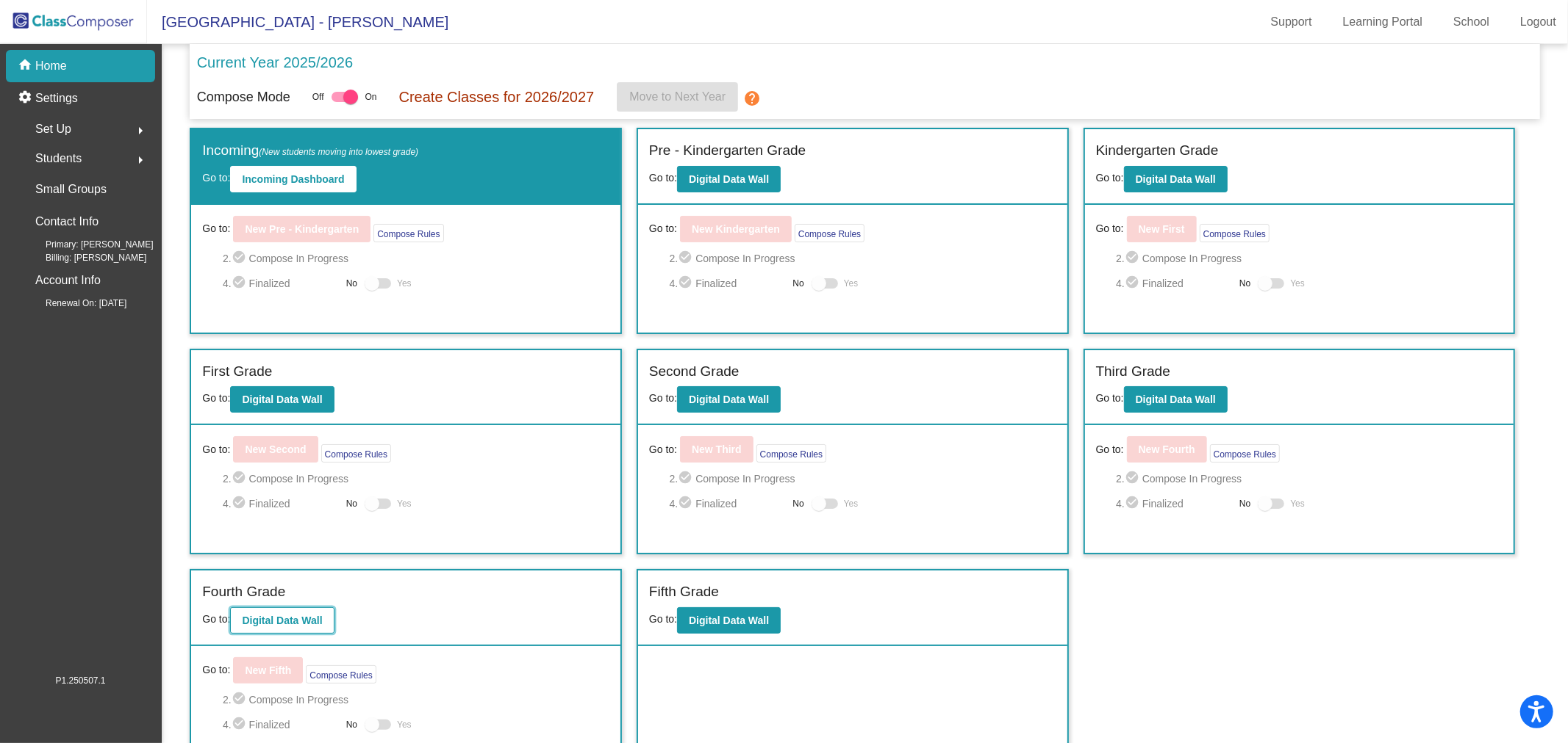
click at [298, 608] on button "Digital Data Wall" at bounding box center [282, 621] width 104 height 27
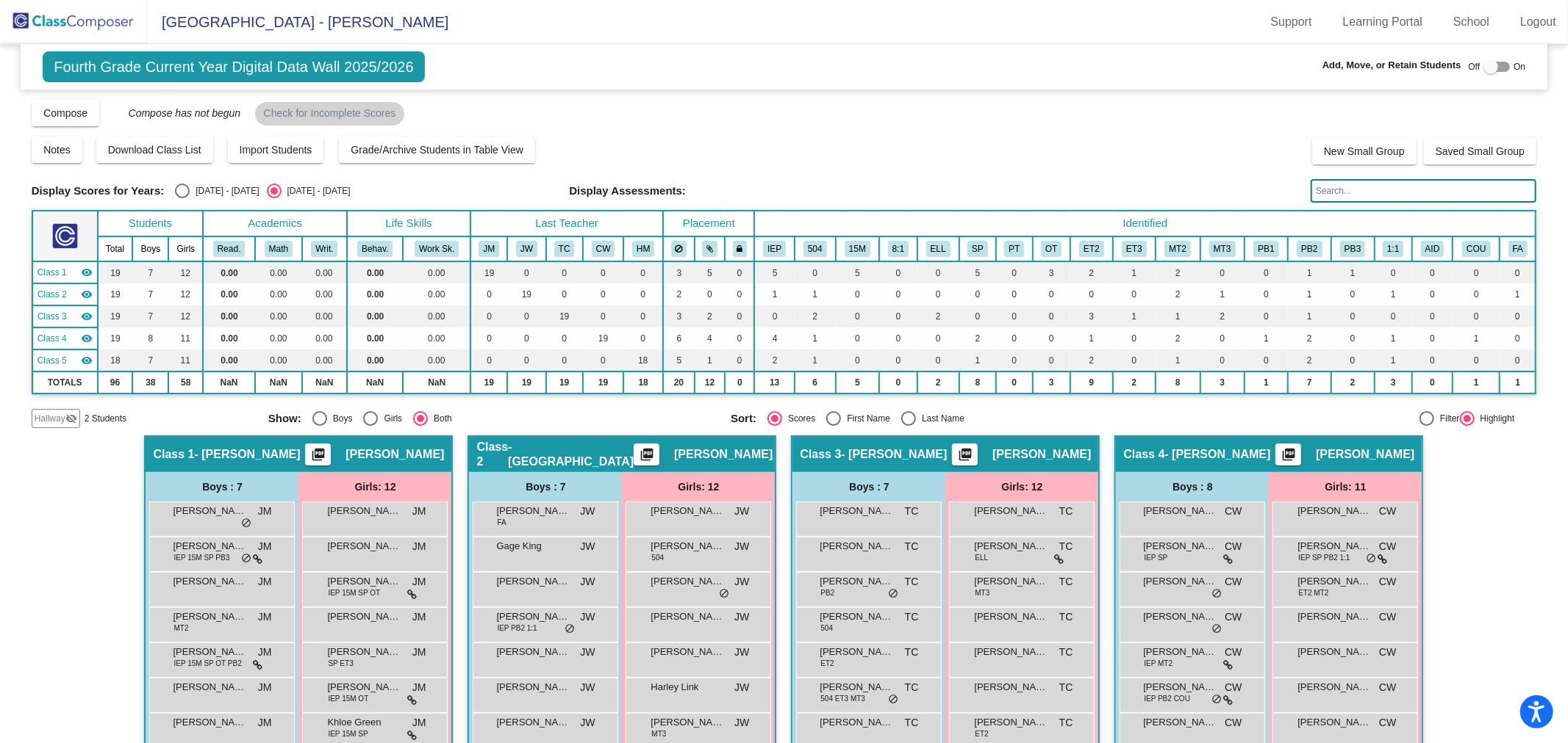
click at [209, 192] on div "2024 - 2025" at bounding box center [224, 190] width 69 height 13
click at [182, 198] on input "2024 - 2025" at bounding box center [182, 198] width 1 height 1
radio input "true"
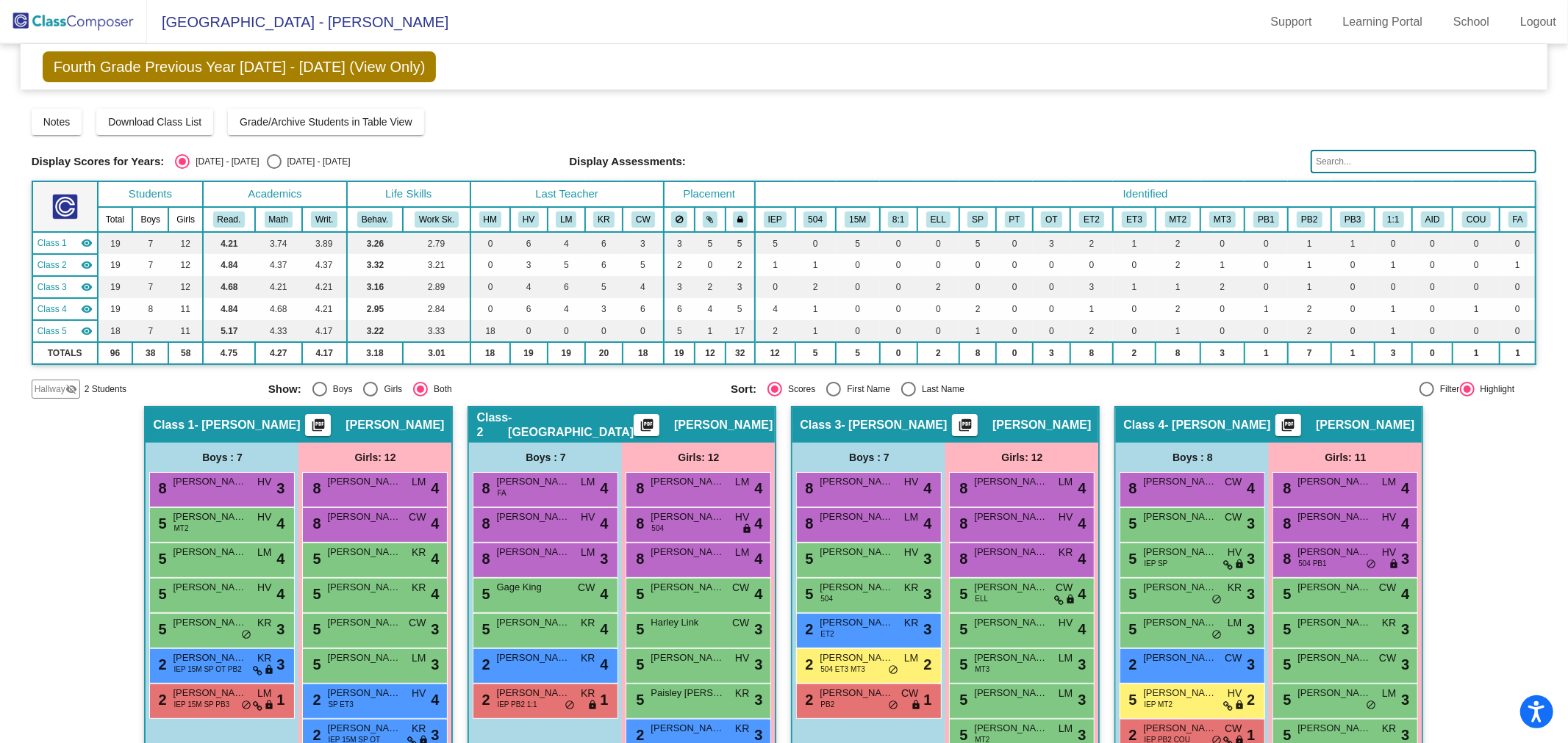
click at [52, 17] on img at bounding box center [73, 21] width 147 height 43
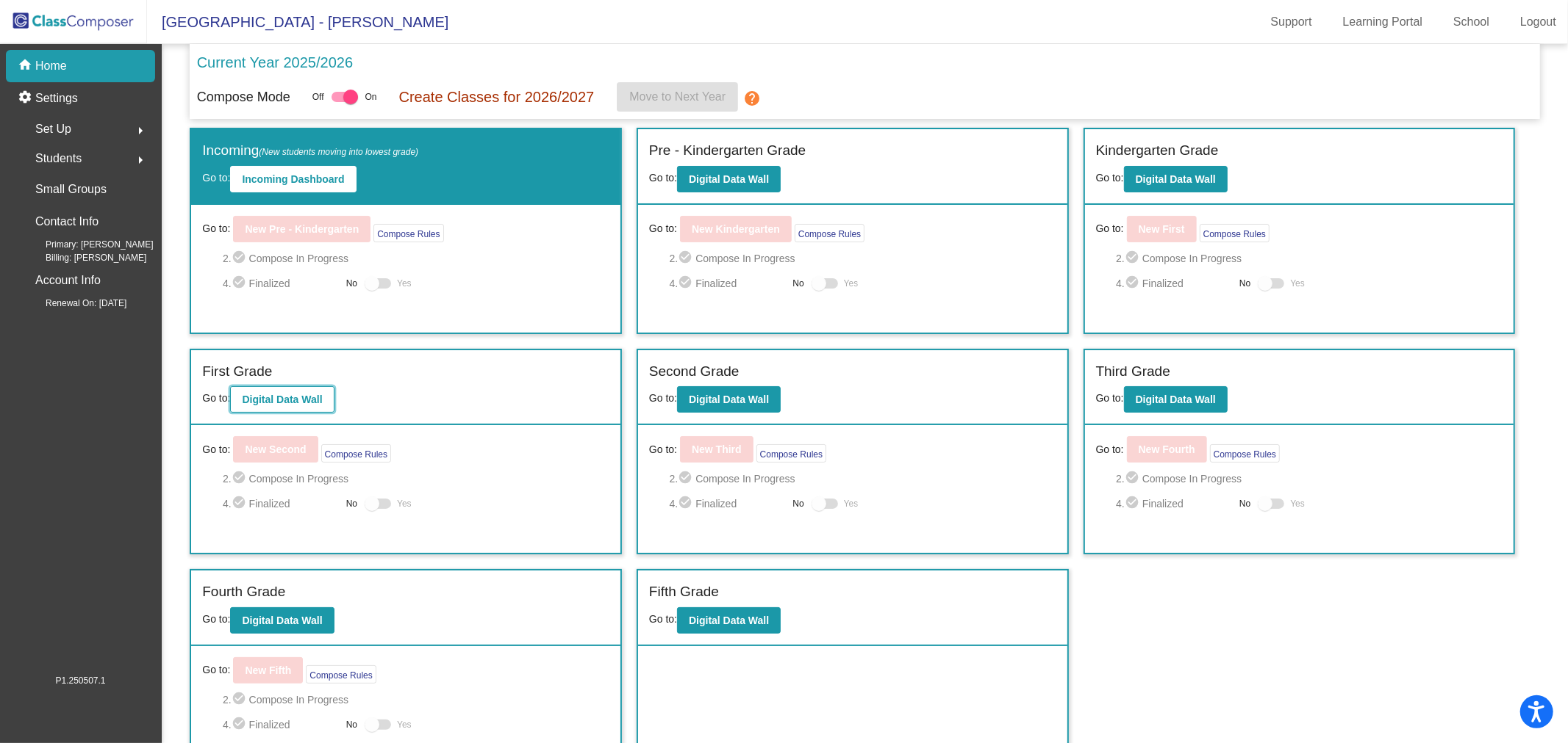
click at [276, 394] on b "Digital Data Wall" at bounding box center [282, 399] width 80 height 12
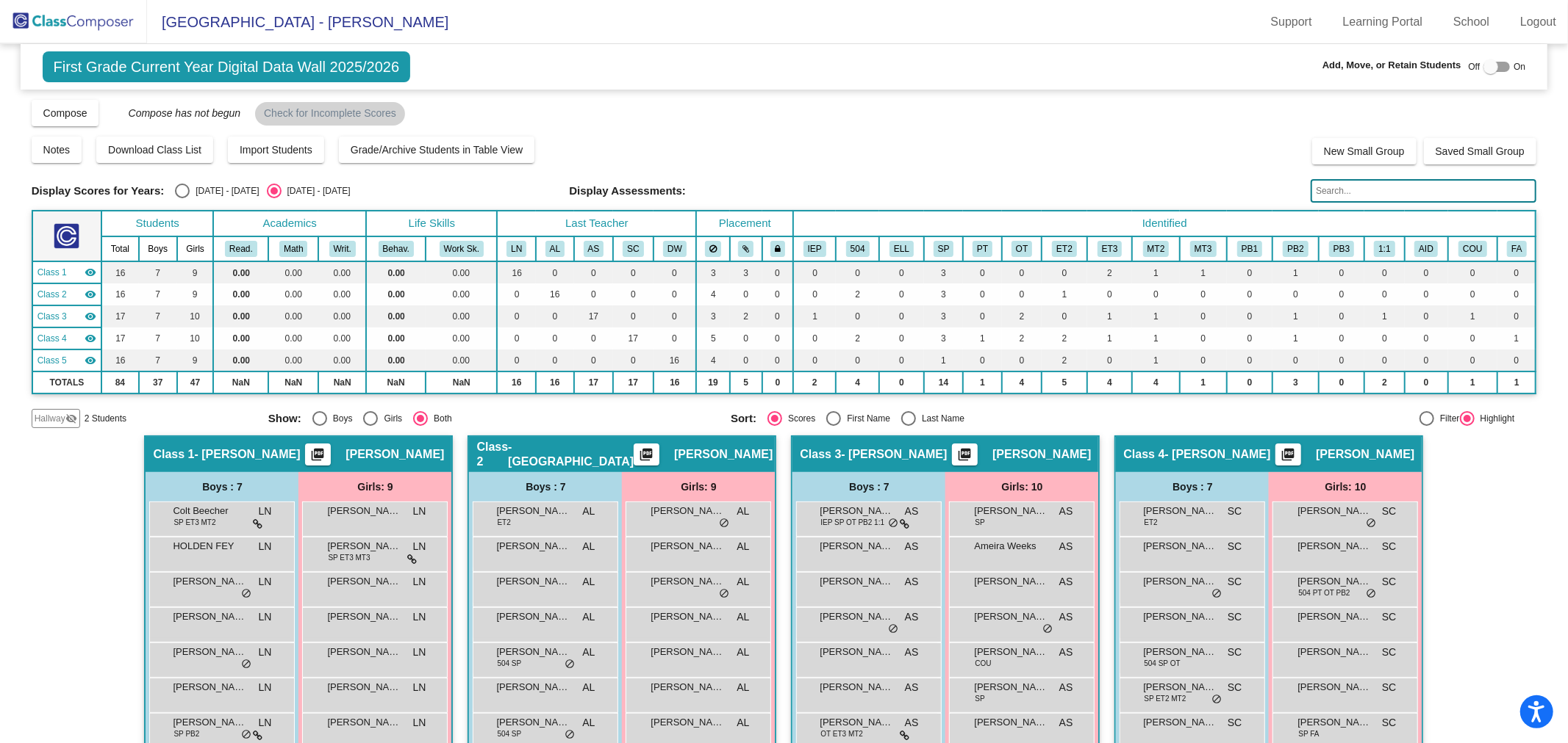
click at [80, 30] on img at bounding box center [73, 21] width 147 height 43
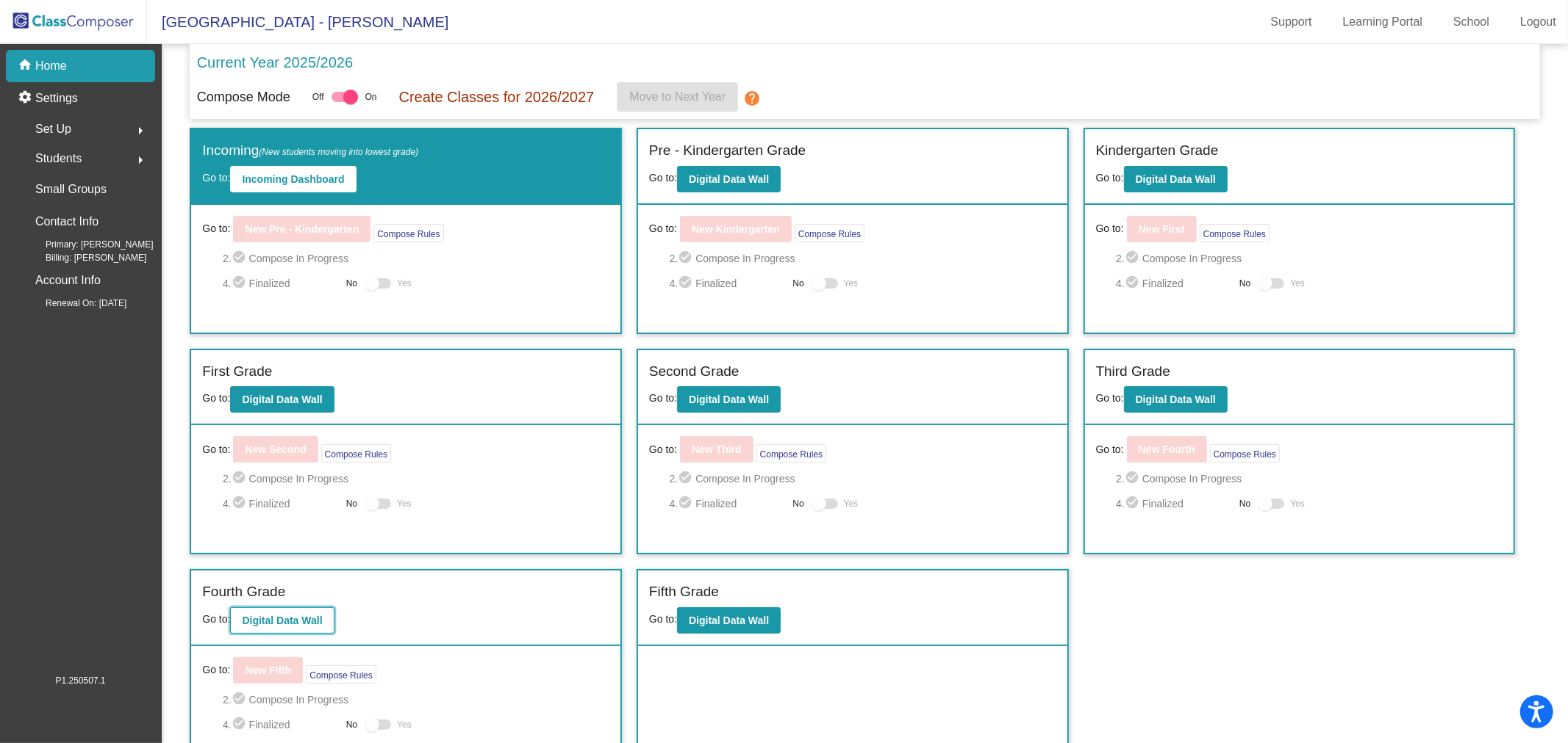
click at [322, 621] on b "Digital Data Wall" at bounding box center [282, 620] width 80 height 12
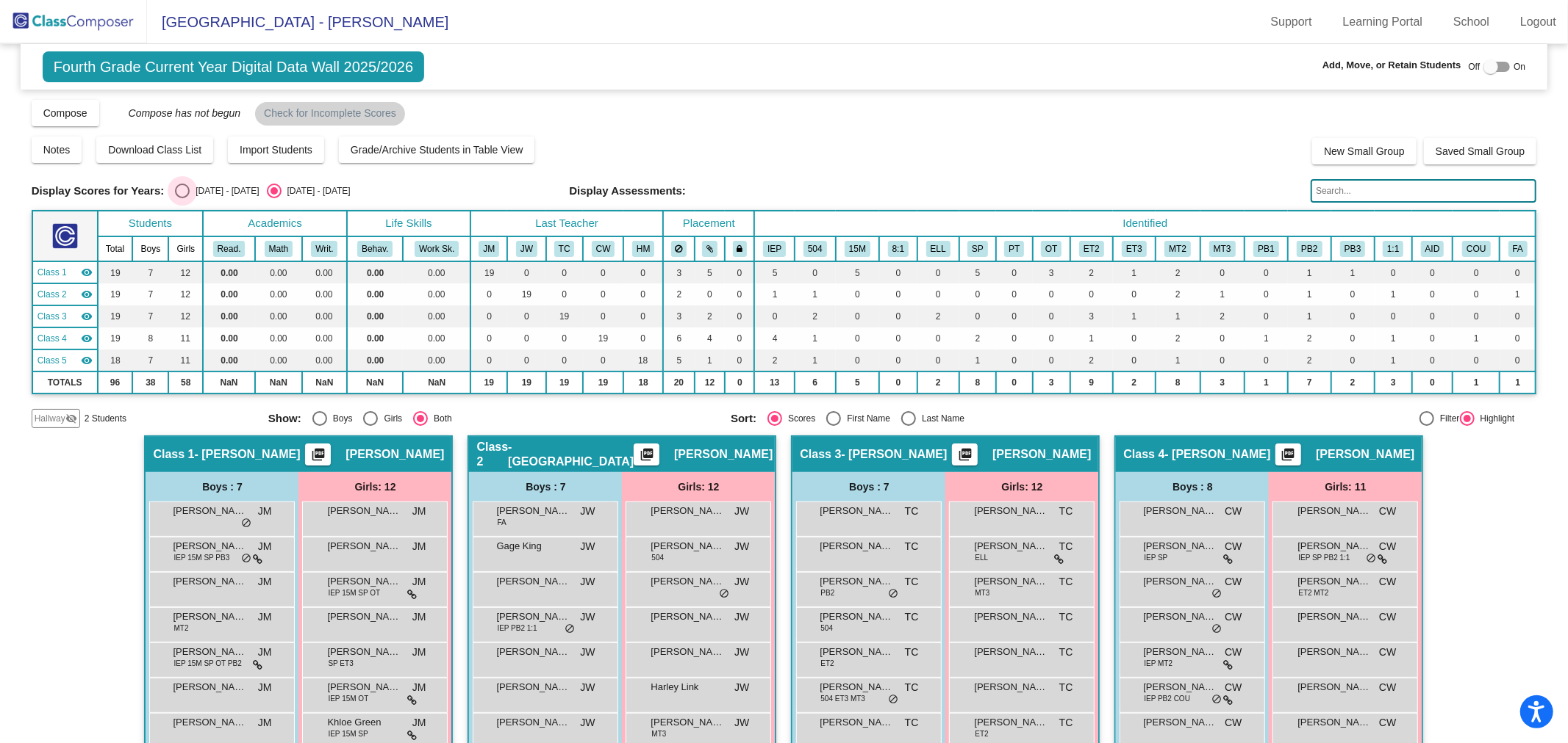
click at [186, 193] on div "Select an option" at bounding box center [182, 190] width 15 height 15
click at [182, 198] on input "2024 - 2025" at bounding box center [182, 198] width 1 height 1
radio input "true"
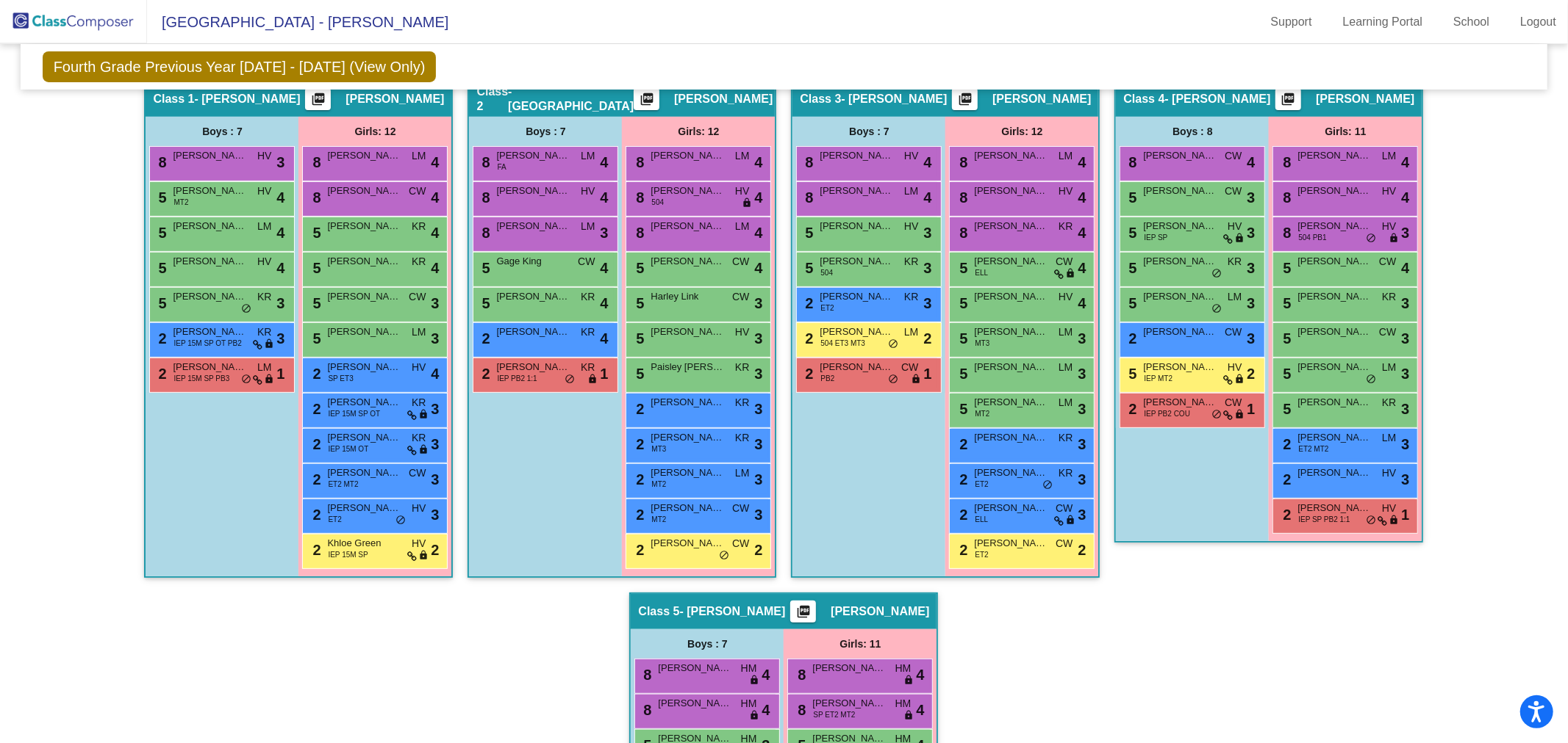
scroll to position [245, 0]
